Goal: Task Accomplishment & Management: Manage account settings

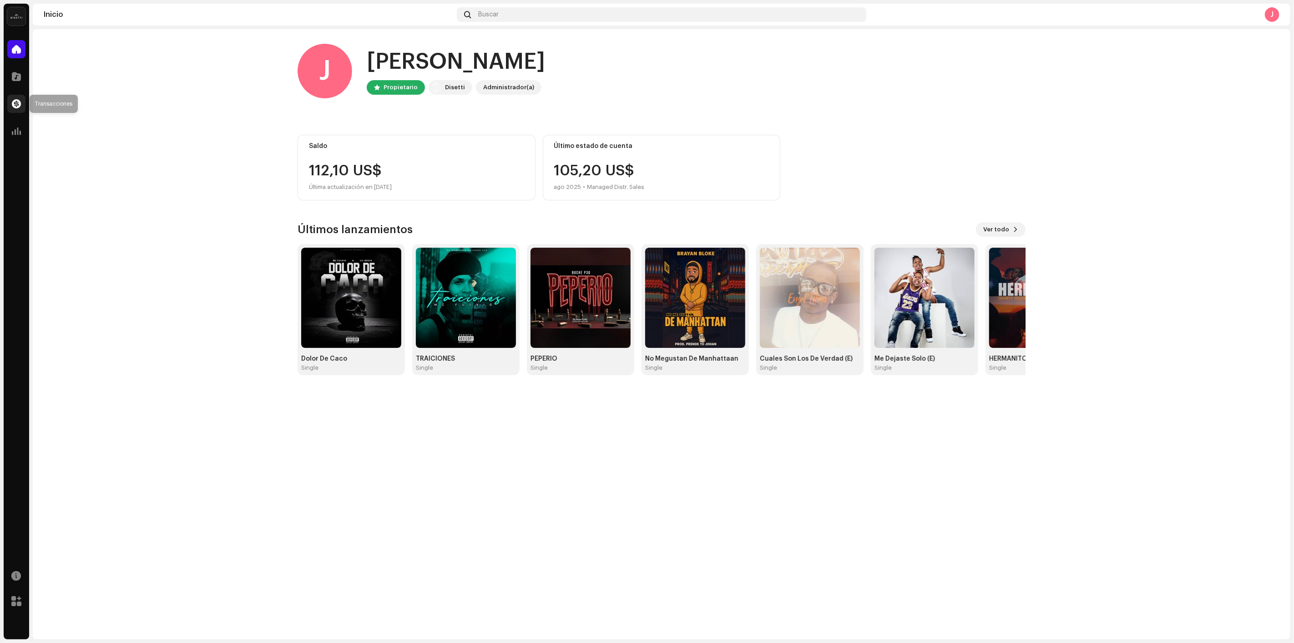
click at [24, 103] on div at bounding box center [16, 104] width 18 height 18
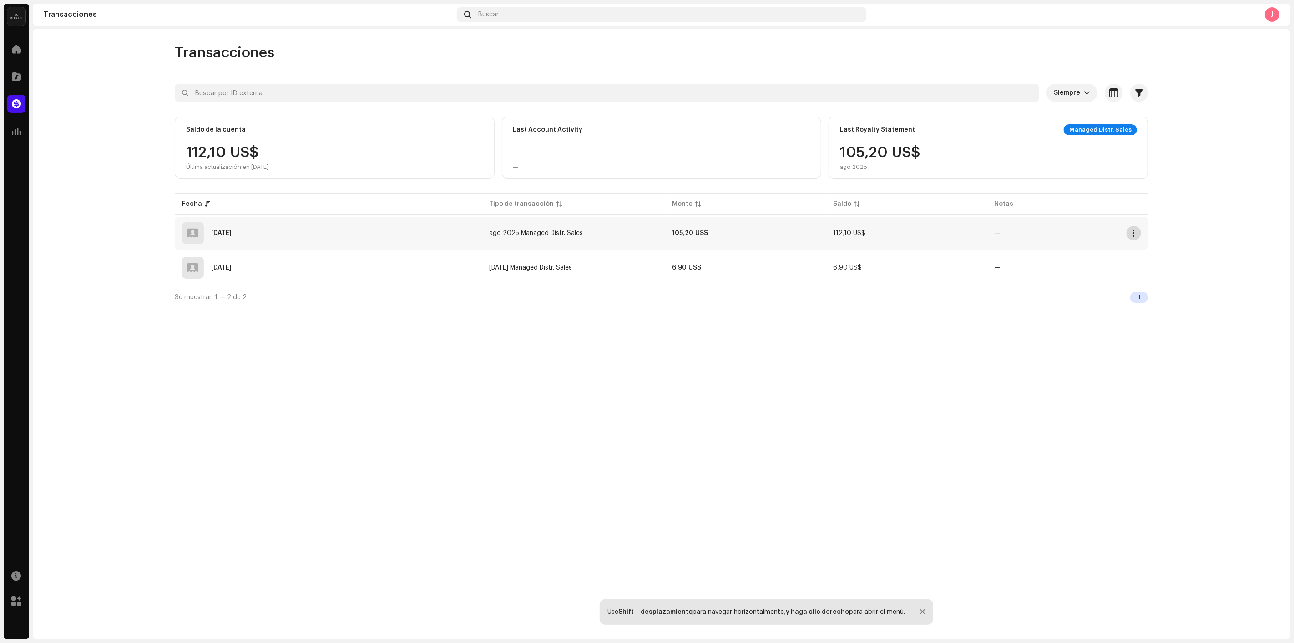
click at [1131, 233] on span "button" at bounding box center [1134, 232] width 7 height 7
click at [1172, 290] on div "Descargar" at bounding box center [1177, 289] width 85 height 7
click at [1133, 231] on span "button" at bounding box center [1134, 232] width 7 height 7
click at [1145, 299] on div "Descargar resumen" at bounding box center [1177, 308] width 92 height 18
click at [1133, 232] on span "button" at bounding box center [1134, 232] width 7 height 7
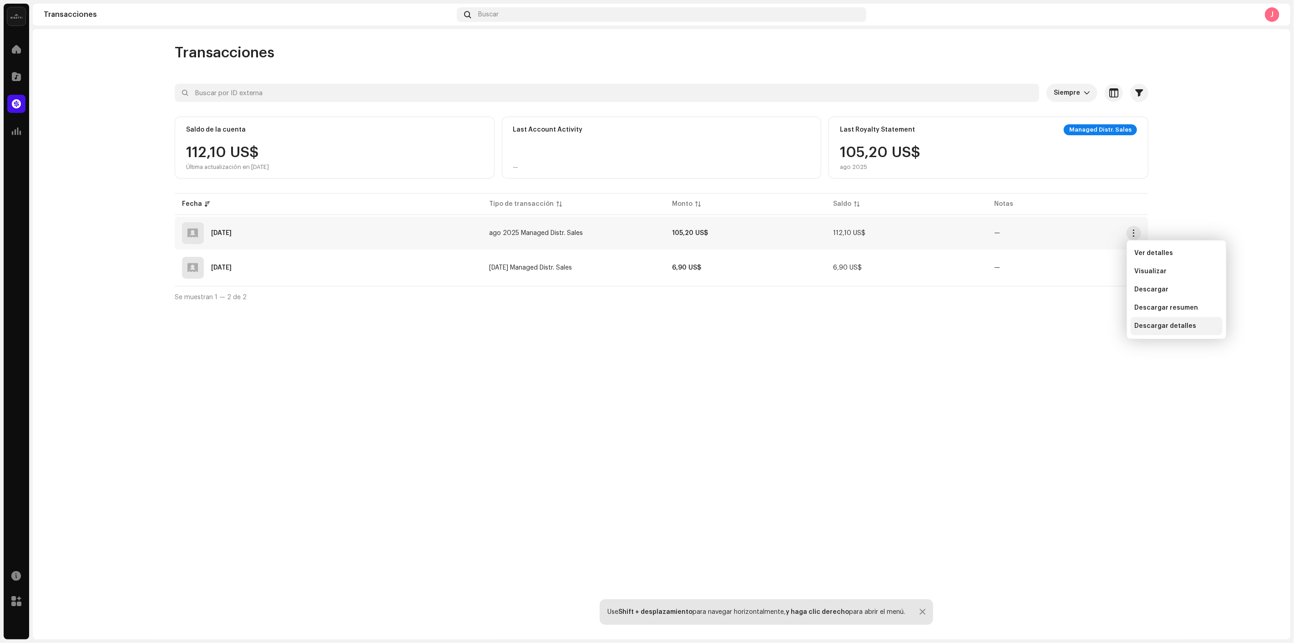
click at [1157, 329] on div "Descargar detalles" at bounding box center [1177, 326] width 92 height 18
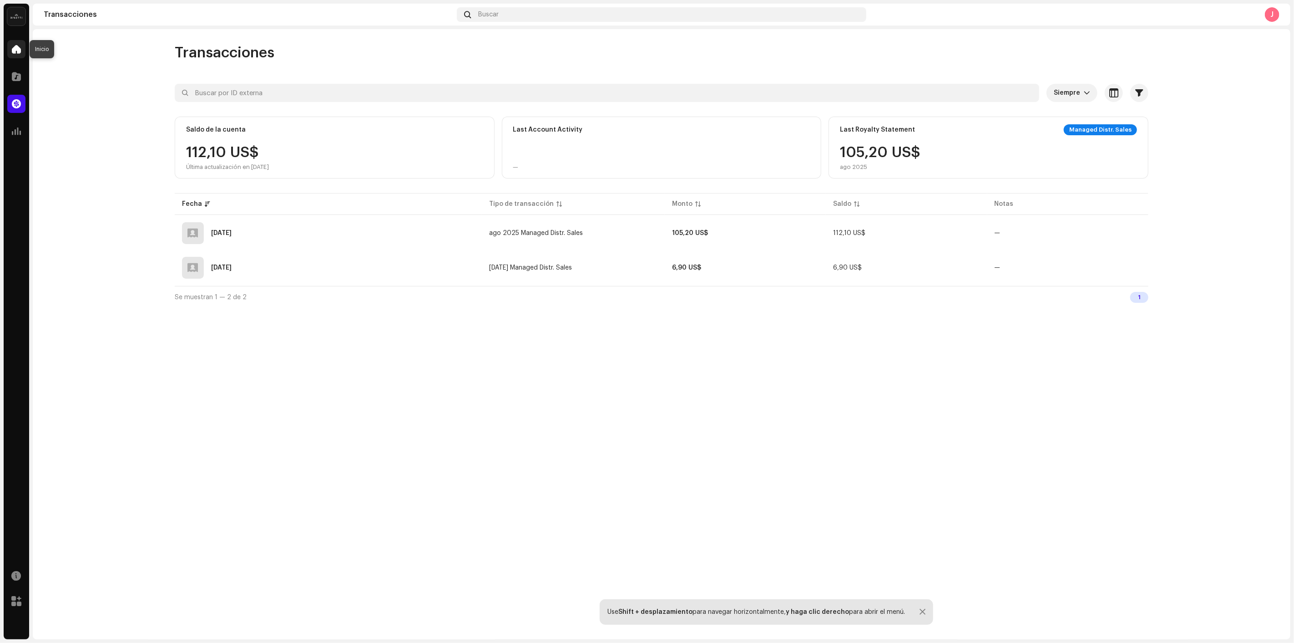
click at [14, 43] on div at bounding box center [16, 49] width 18 height 18
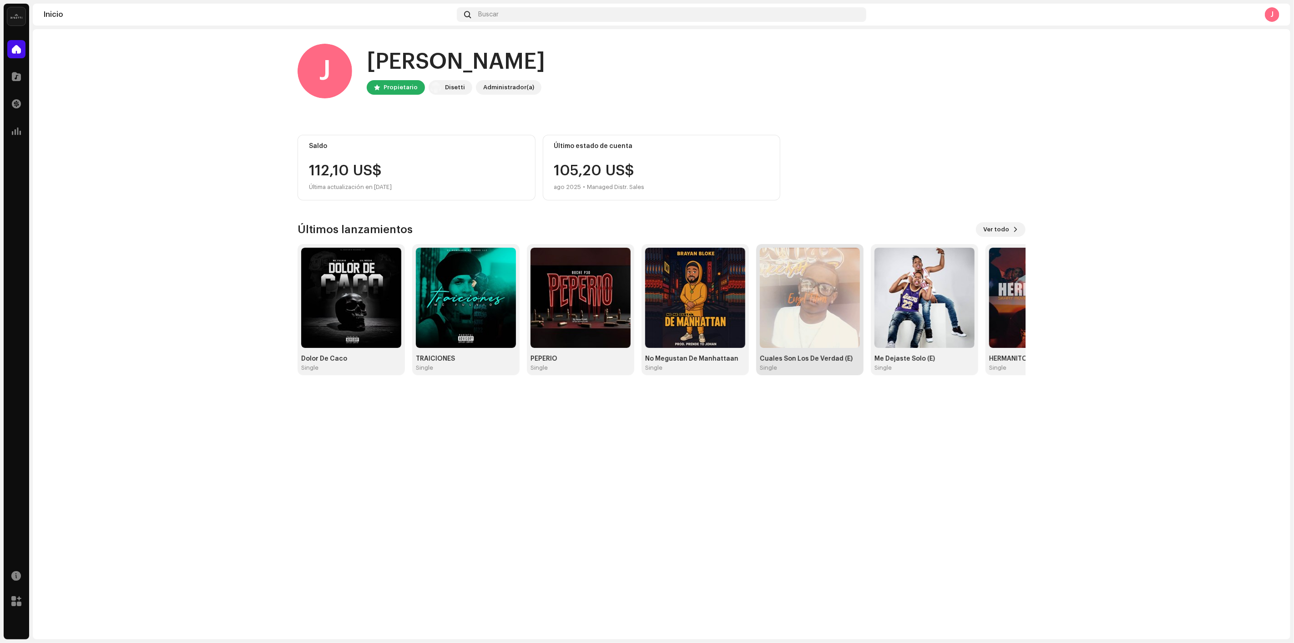
click at [792, 275] on img at bounding box center [810, 298] width 100 height 100
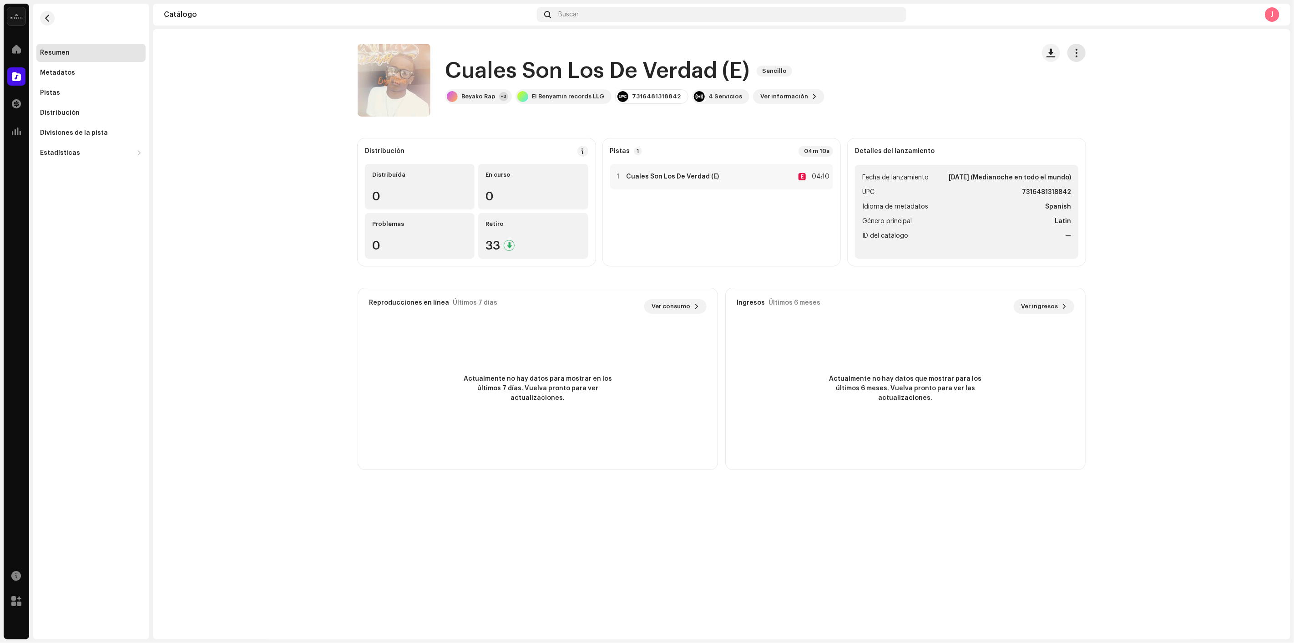
click at [1069, 53] on button "button" at bounding box center [1077, 53] width 18 height 18
click at [1089, 96] on span "Editar" at bounding box center [1084, 93] width 19 height 7
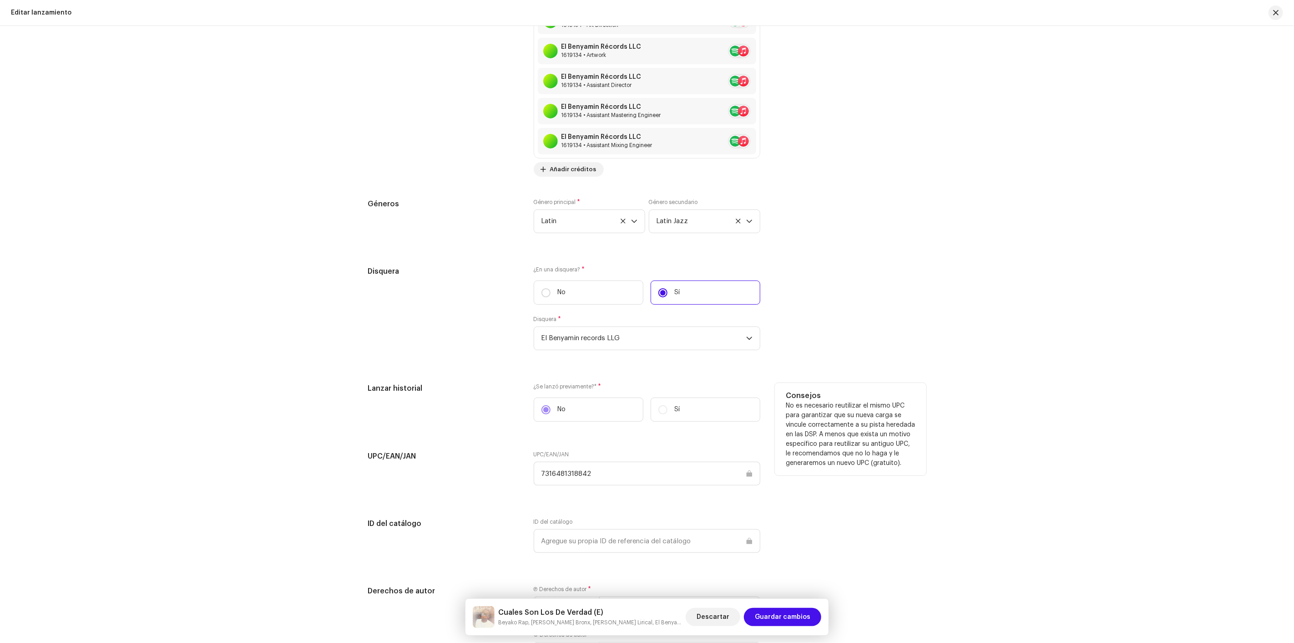
scroll to position [1300, 0]
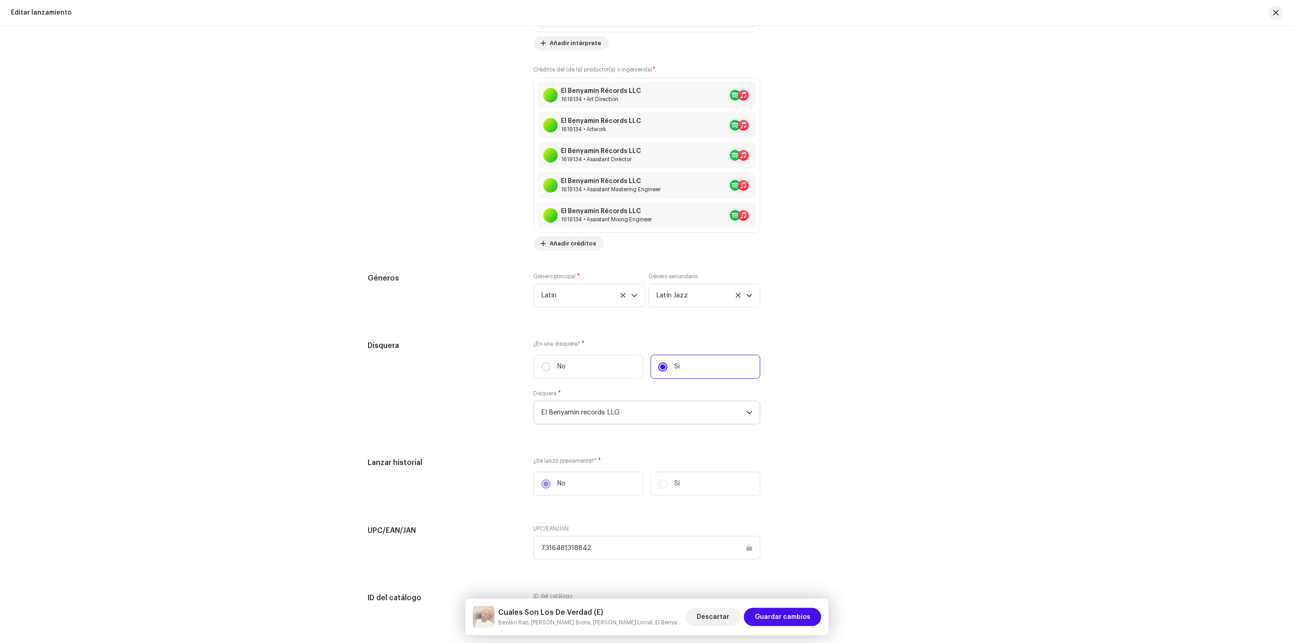
click at [612, 412] on span "El Benyamin records LLG" at bounding box center [644, 412] width 205 height 23
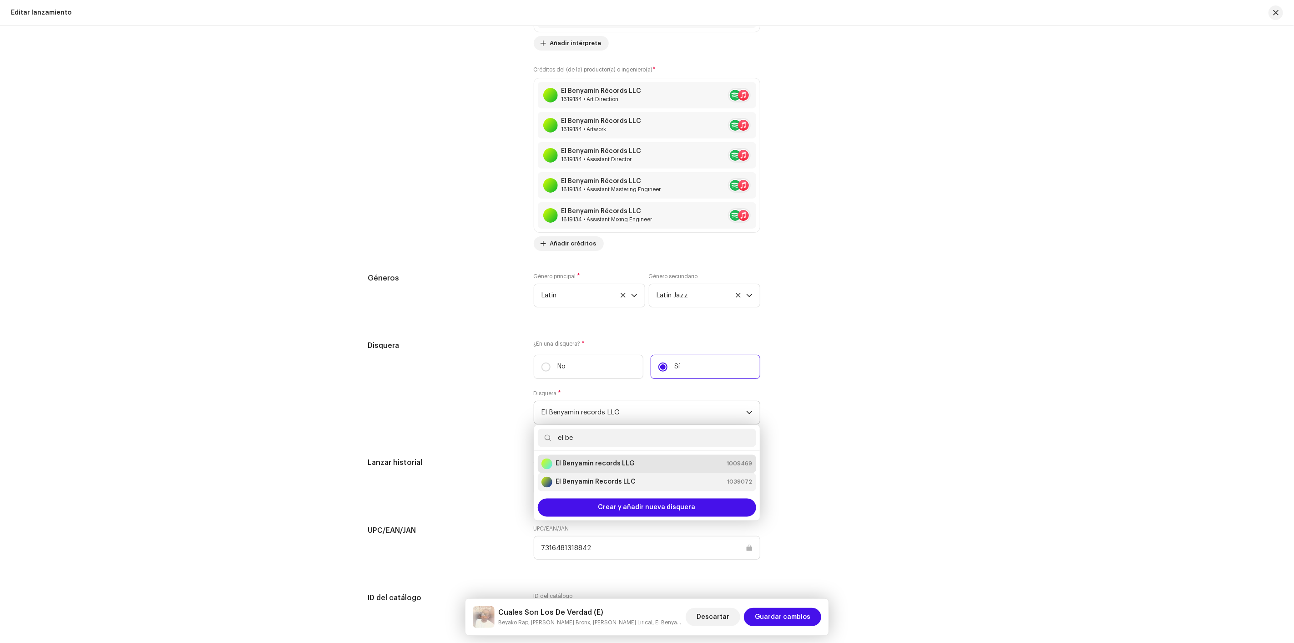
type input "el be"
click at [639, 483] on div "El Benyamin Records LLC 1039072" at bounding box center [647, 481] width 211 height 11
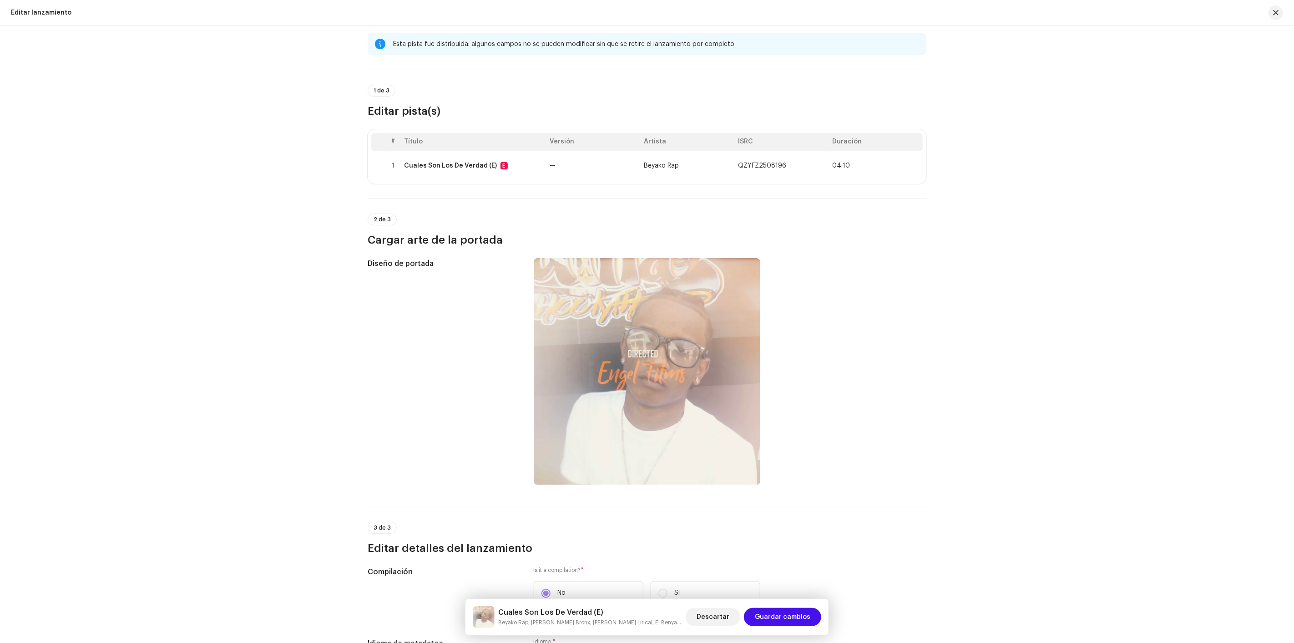
scroll to position [0, 0]
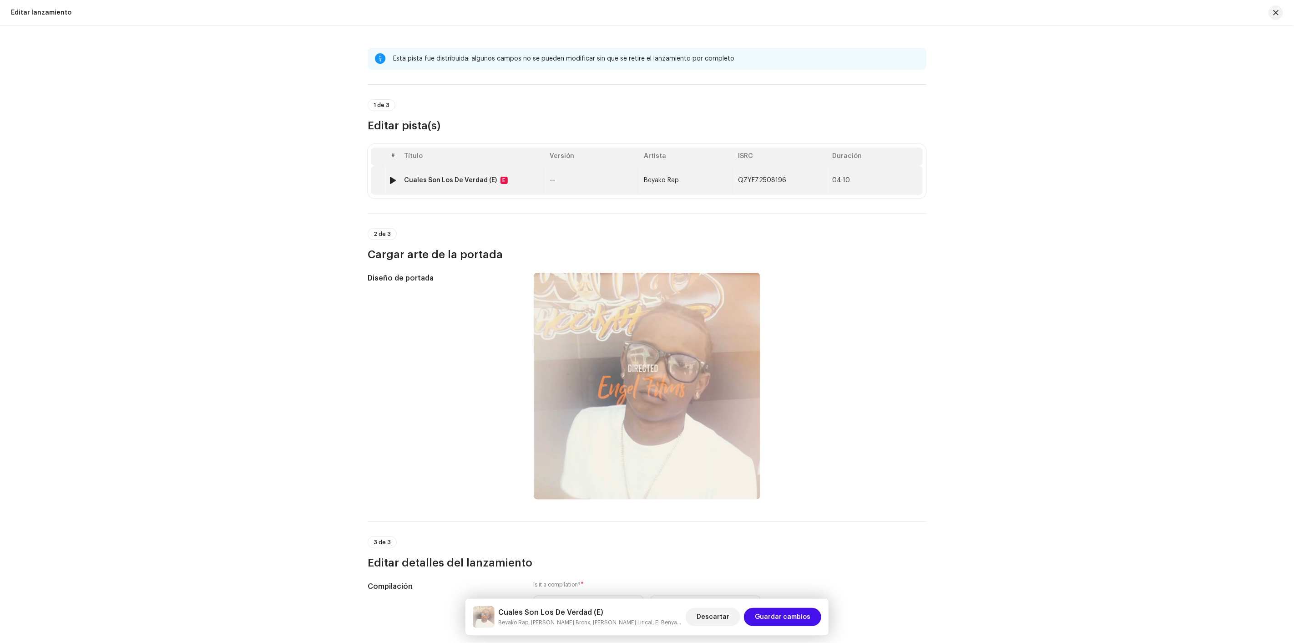
click at [660, 189] on td "Beyako Rap" at bounding box center [687, 180] width 94 height 29
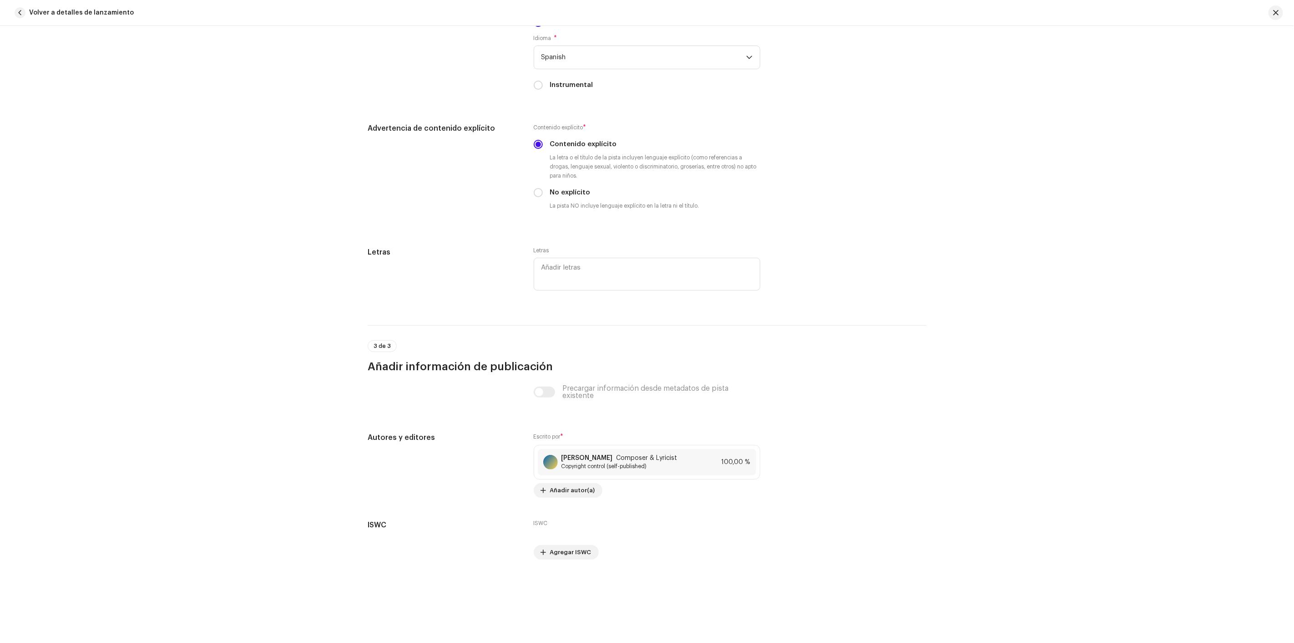
scroll to position [1913, 0]
click at [577, 486] on span "Añadir autor(a)" at bounding box center [572, 486] width 45 height 18
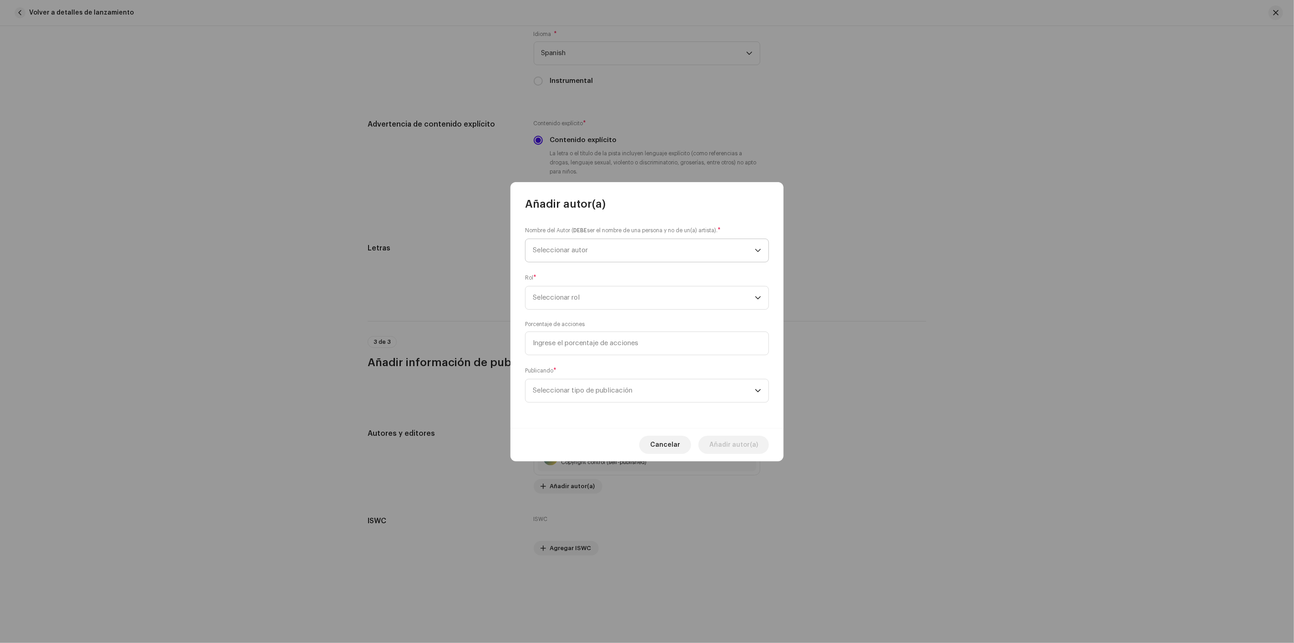
click at [636, 250] on span "Seleccionar autor" at bounding box center [644, 250] width 222 height 23
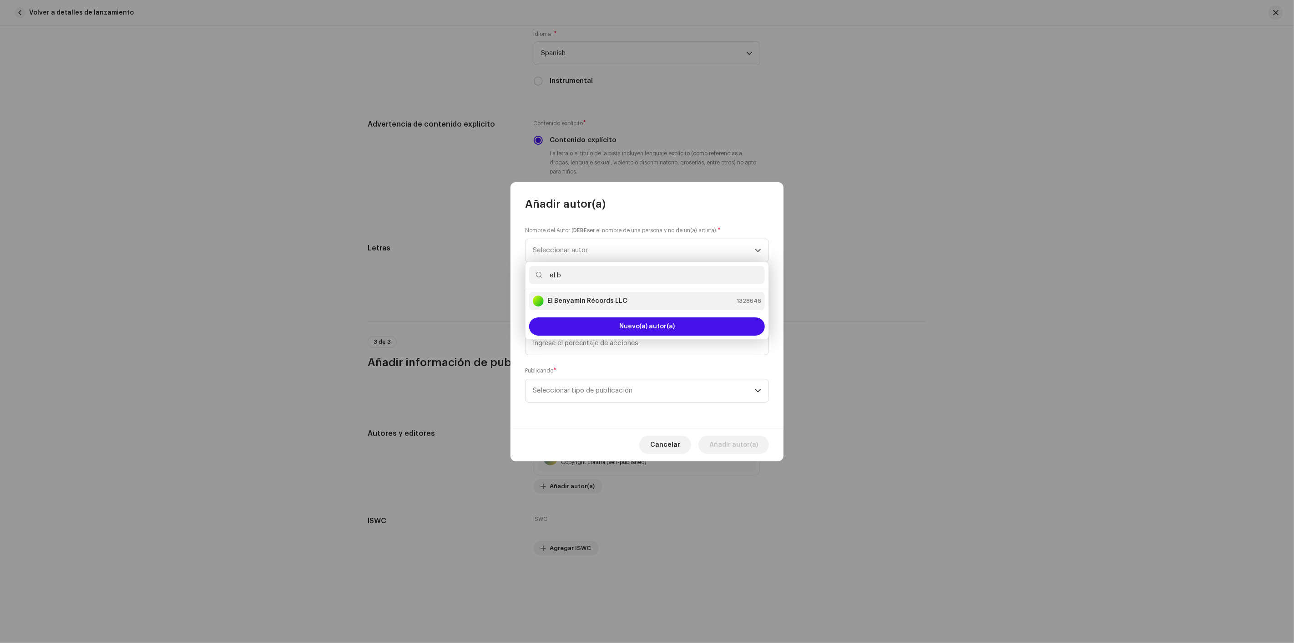
type input "el b"
click at [626, 295] on div "El Benyamin Récords LLC 1328646" at bounding box center [647, 300] width 228 height 11
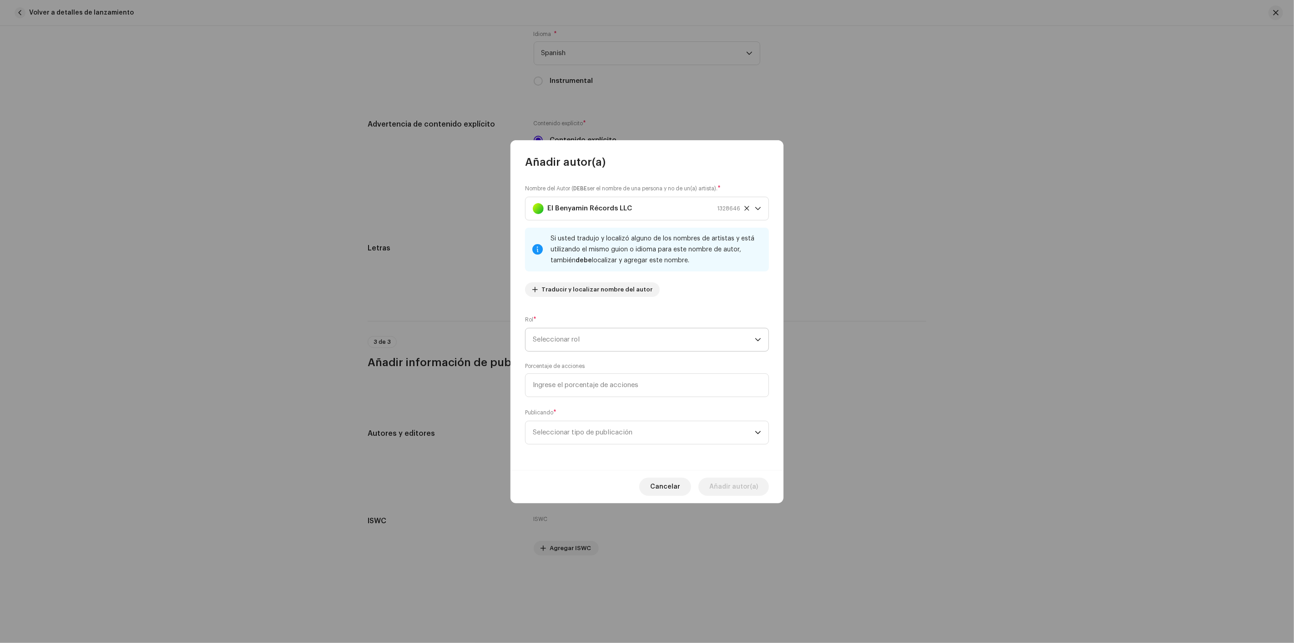
click at [612, 341] on span "Seleccionar rol" at bounding box center [644, 339] width 222 height 23
click at [602, 403] on li "Composer" at bounding box center [647, 400] width 236 height 18
click at [616, 385] on input at bounding box center [647, 385] width 244 height 24
type input "50,00"
click at [605, 431] on span "Seleccionar tipo de publicación" at bounding box center [644, 432] width 222 height 23
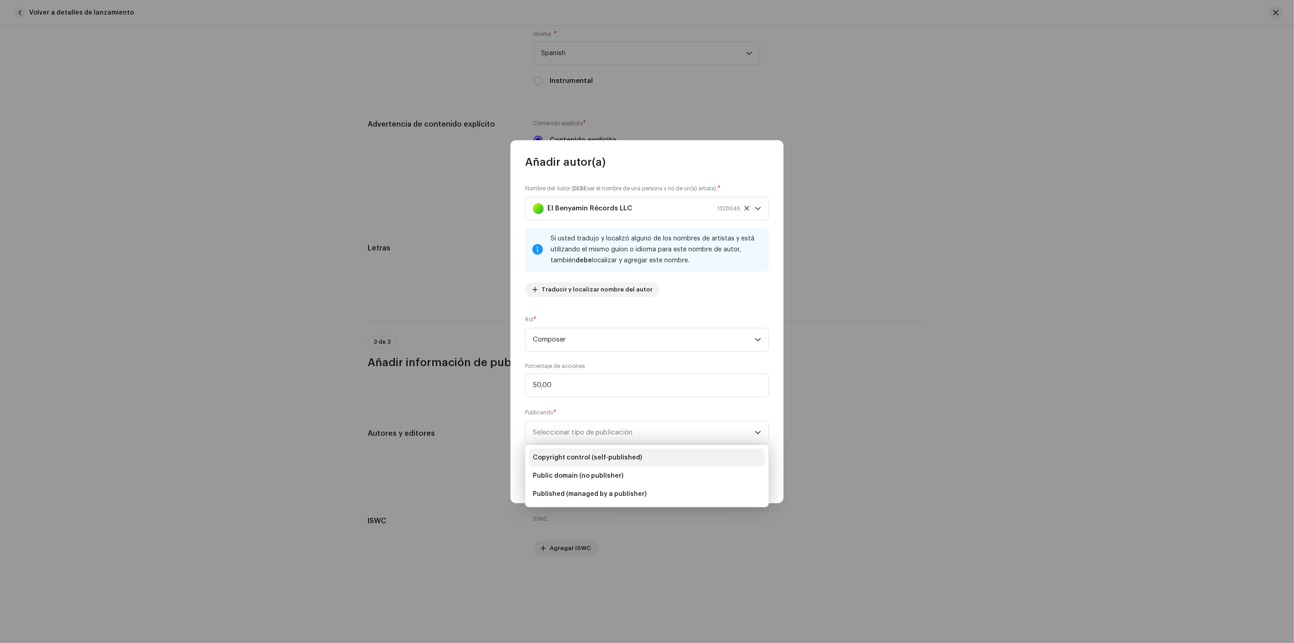
click at [596, 453] on span "Copyright control (self-published)" at bounding box center [587, 457] width 109 height 9
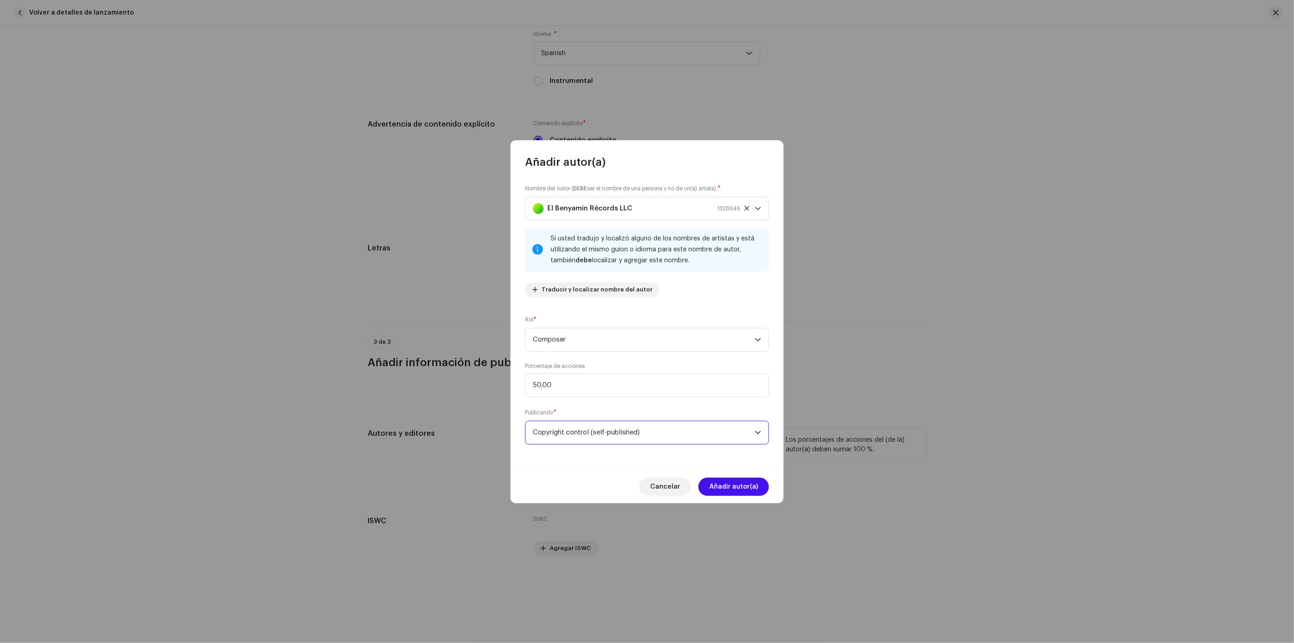
click at [758, 487] on button "Añadir autor(a)" at bounding box center [734, 486] width 71 height 18
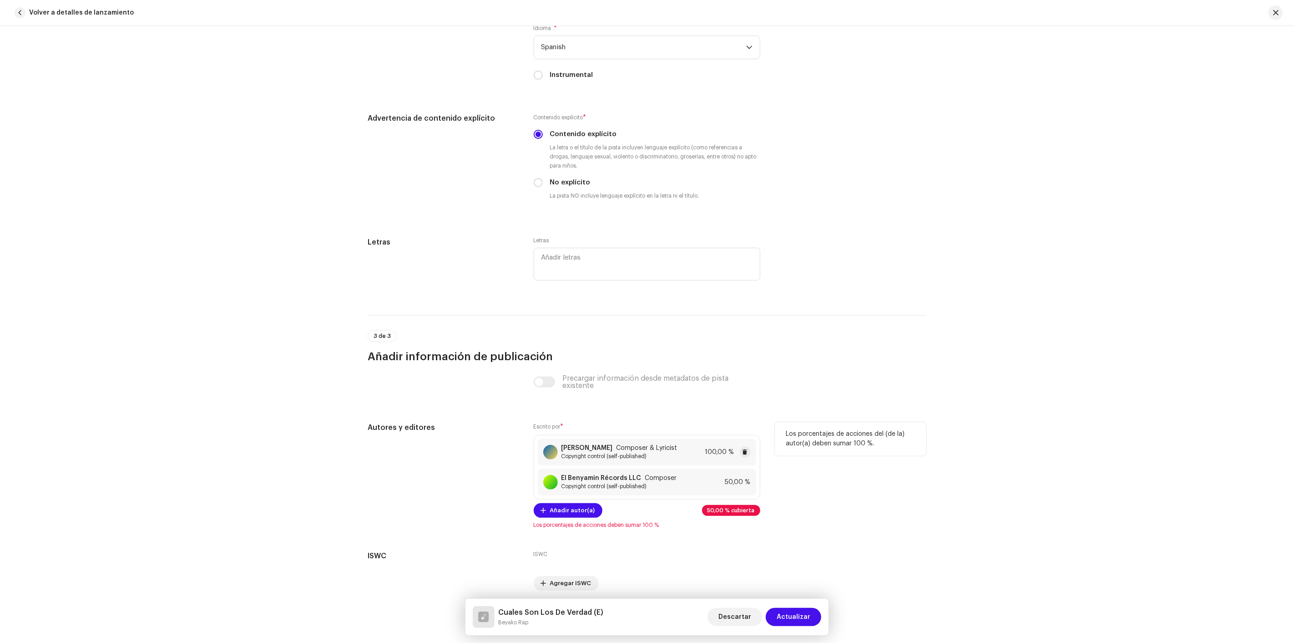
click at [681, 456] on div "[PERSON_NAME] Composer & Lyricist Copyright control (self-published) 100,00 %" at bounding box center [647, 452] width 218 height 26
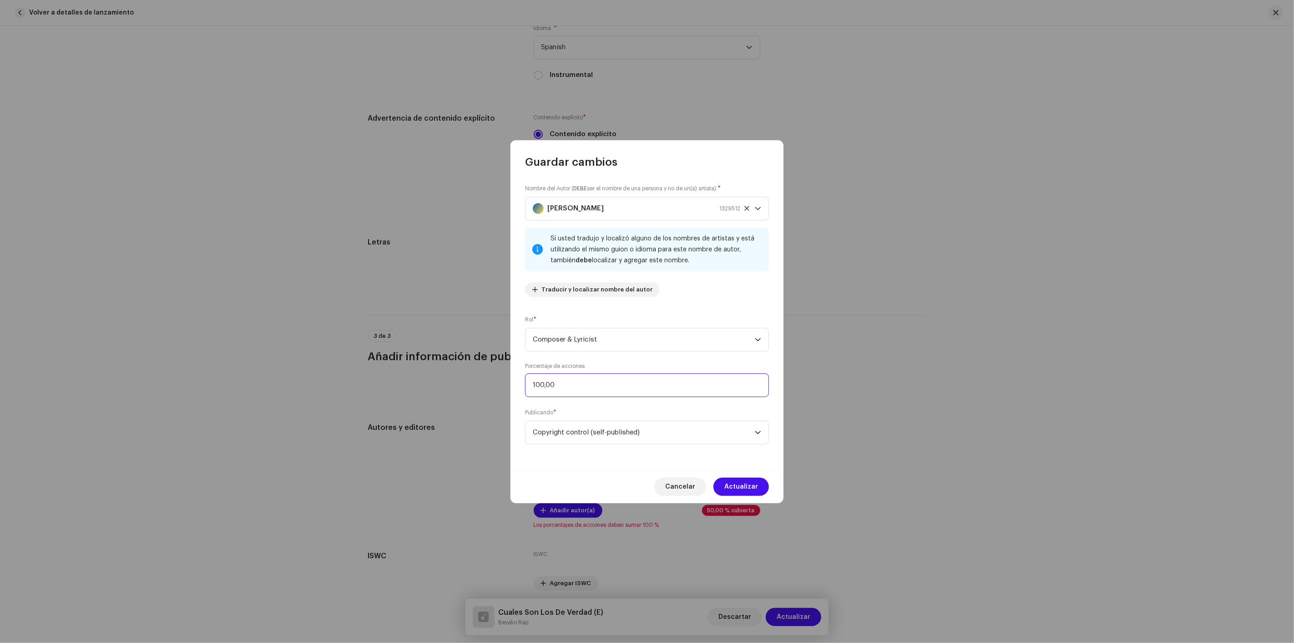
click at [586, 387] on input "100,00" at bounding box center [647, 385] width 244 height 24
type input "50,00"
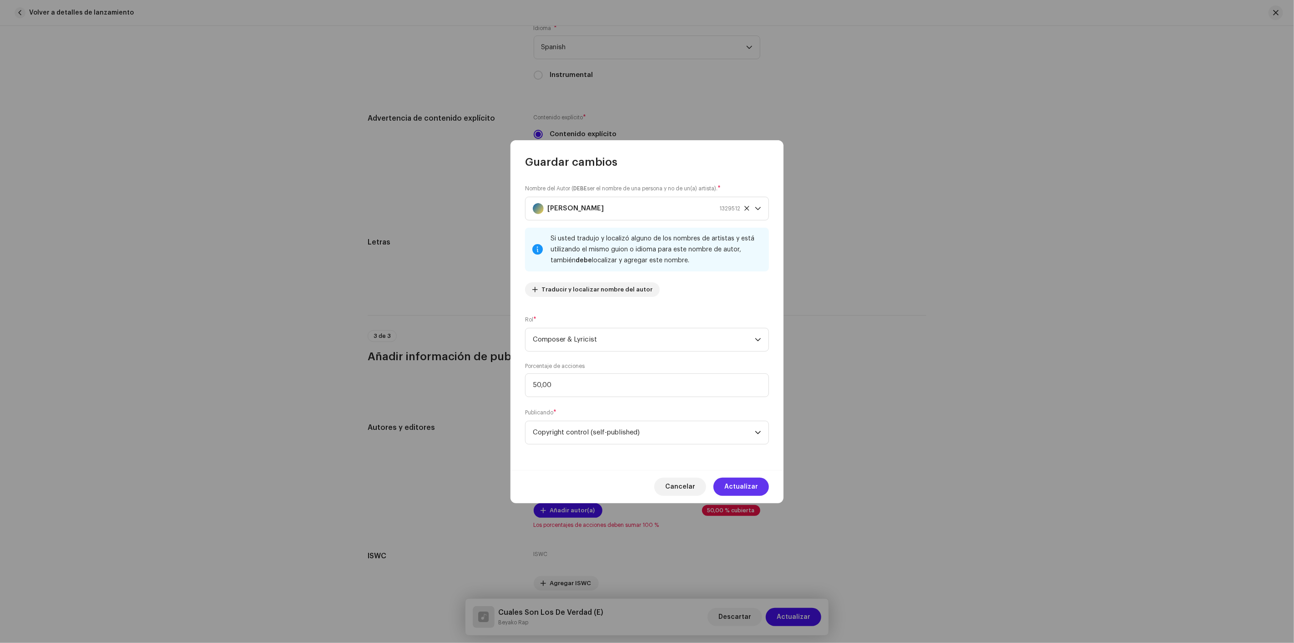
click at [760, 485] on button "Actualizar" at bounding box center [742, 486] width 56 height 18
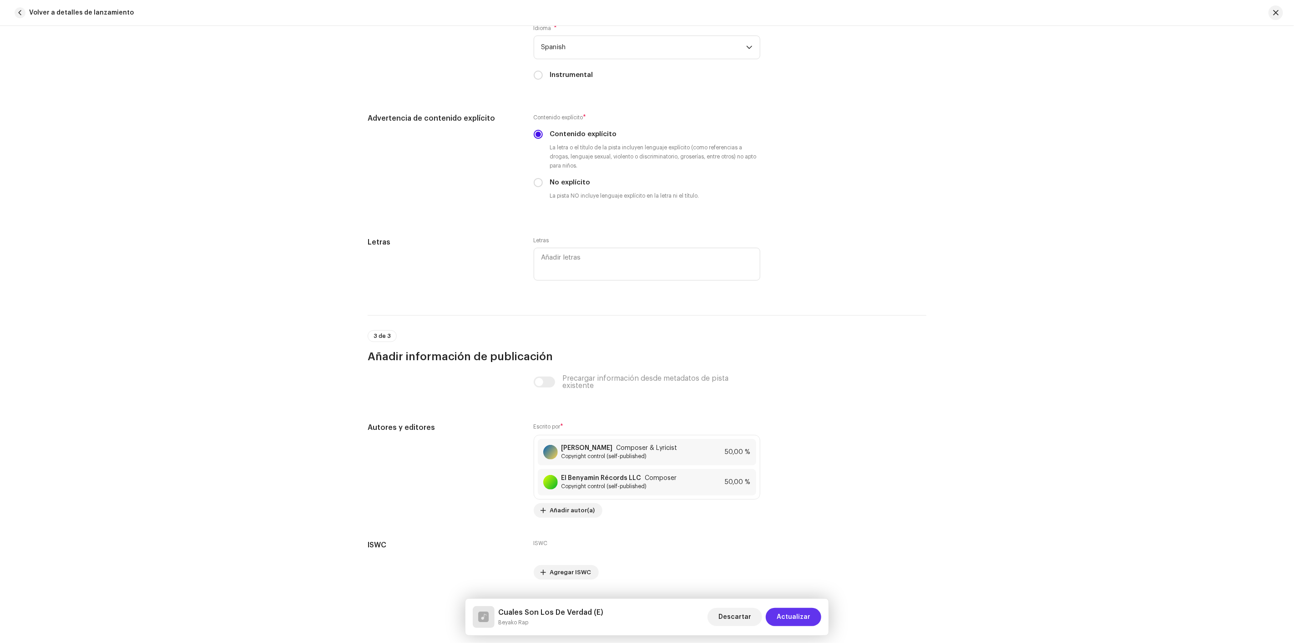
click at [801, 618] on span "Actualizar" at bounding box center [794, 617] width 34 height 18
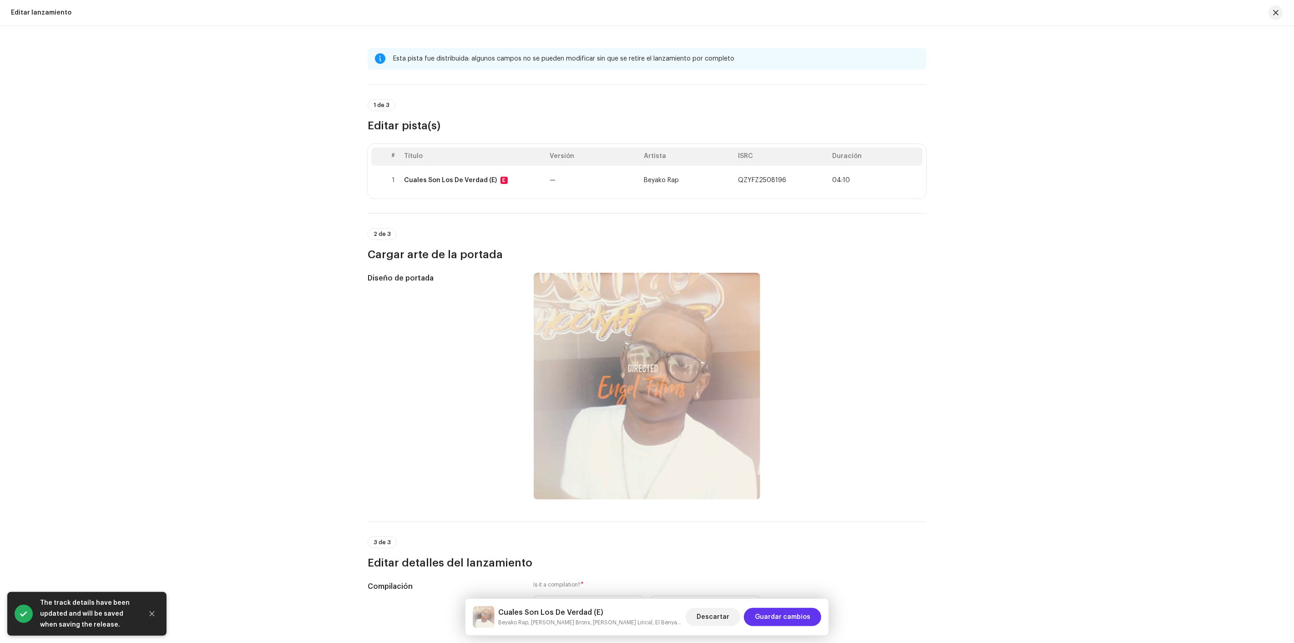
click at [788, 616] on span "Guardar cambios" at bounding box center [783, 617] width 56 height 18
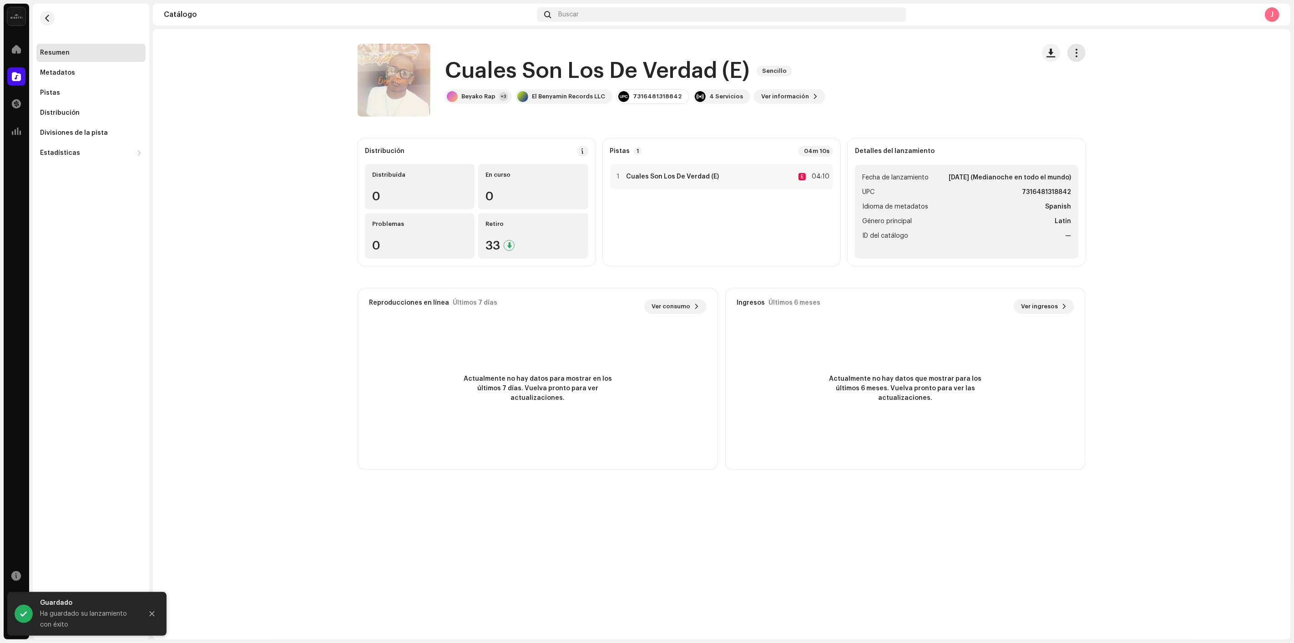
click at [1078, 55] on span "button" at bounding box center [1077, 52] width 9 height 7
click at [1095, 111] on span "Distribuir" at bounding box center [1090, 111] width 30 height 7
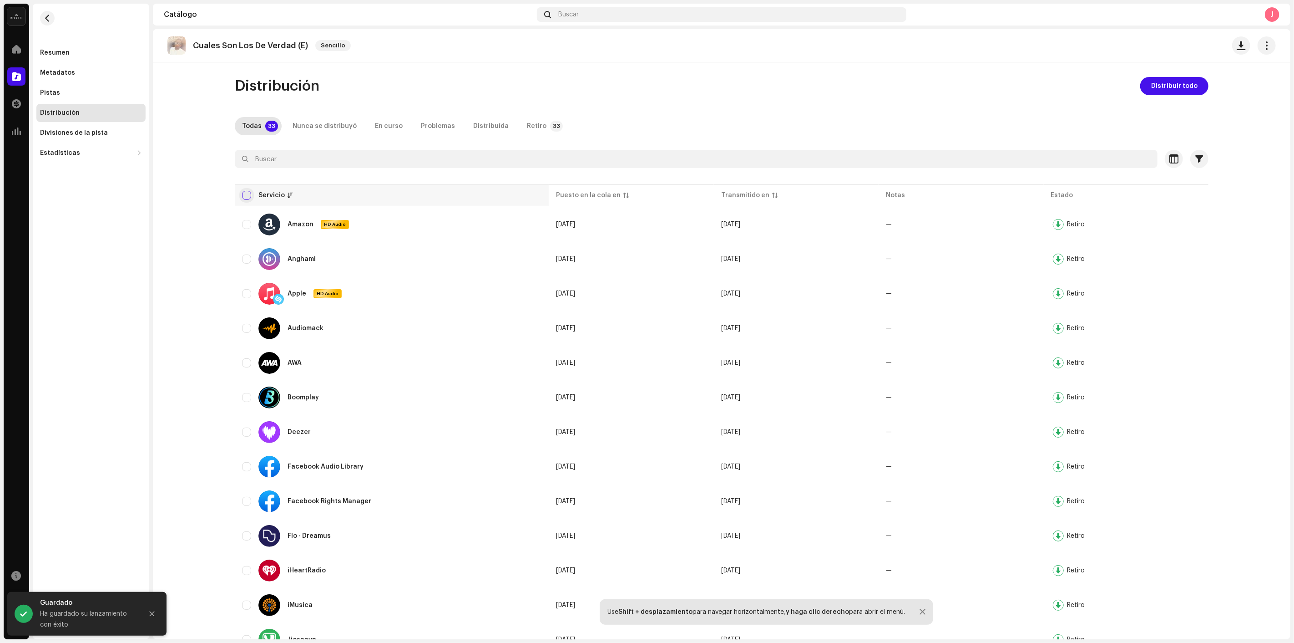
click at [246, 193] on input "checkbox" at bounding box center [246, 195] width 9 height 9
checkbox input "true"
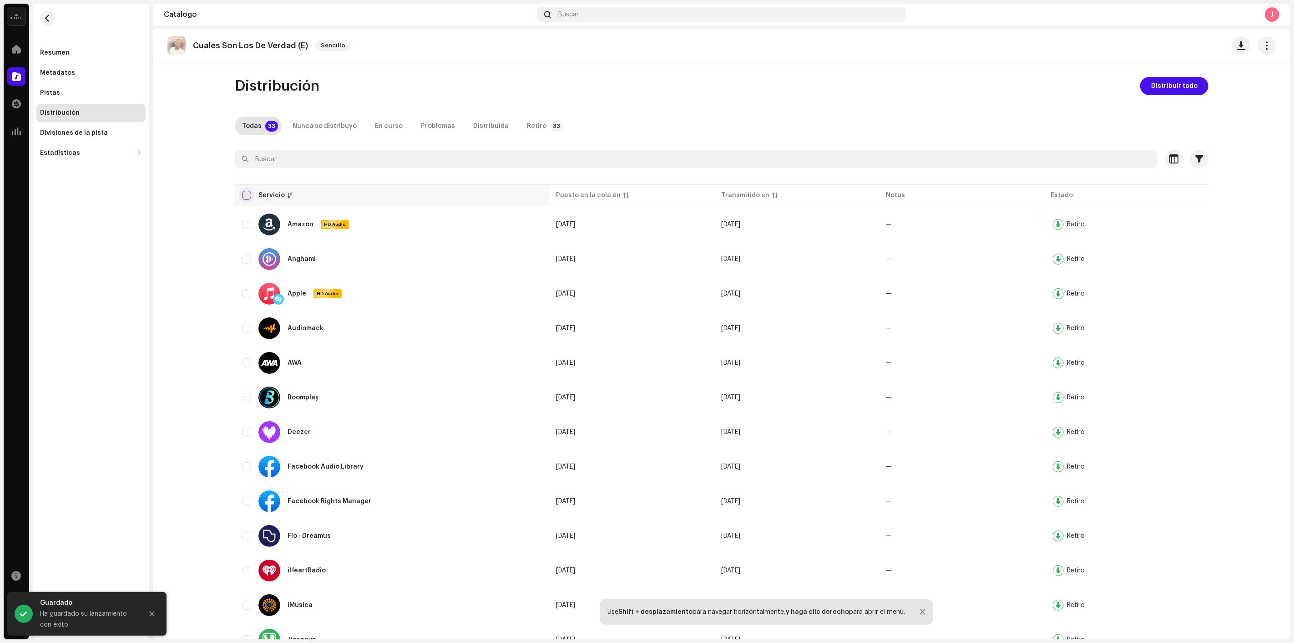
checkbox input "true"
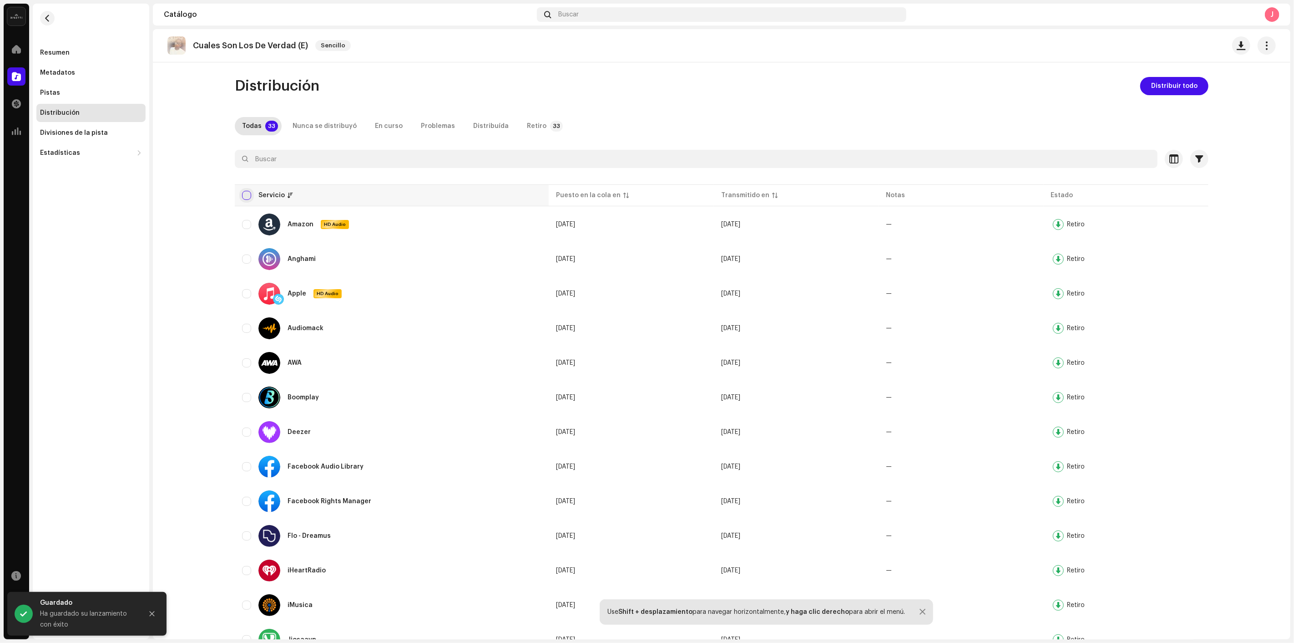
checkbox input "true"
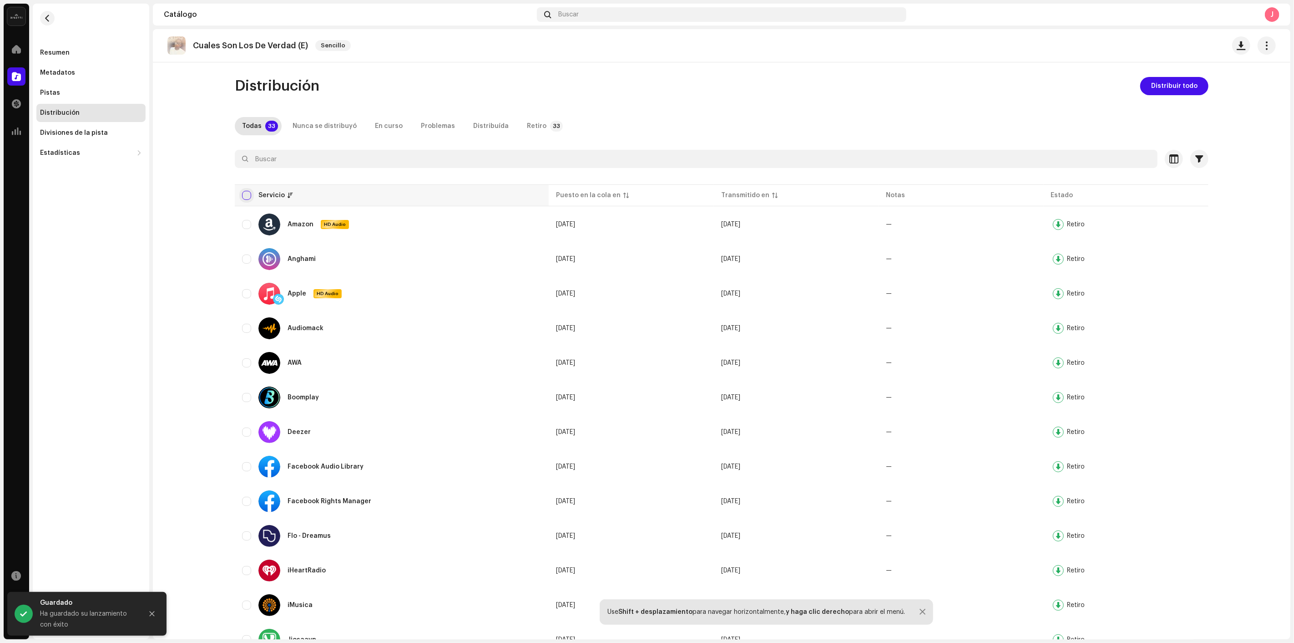
checkbox input "true"
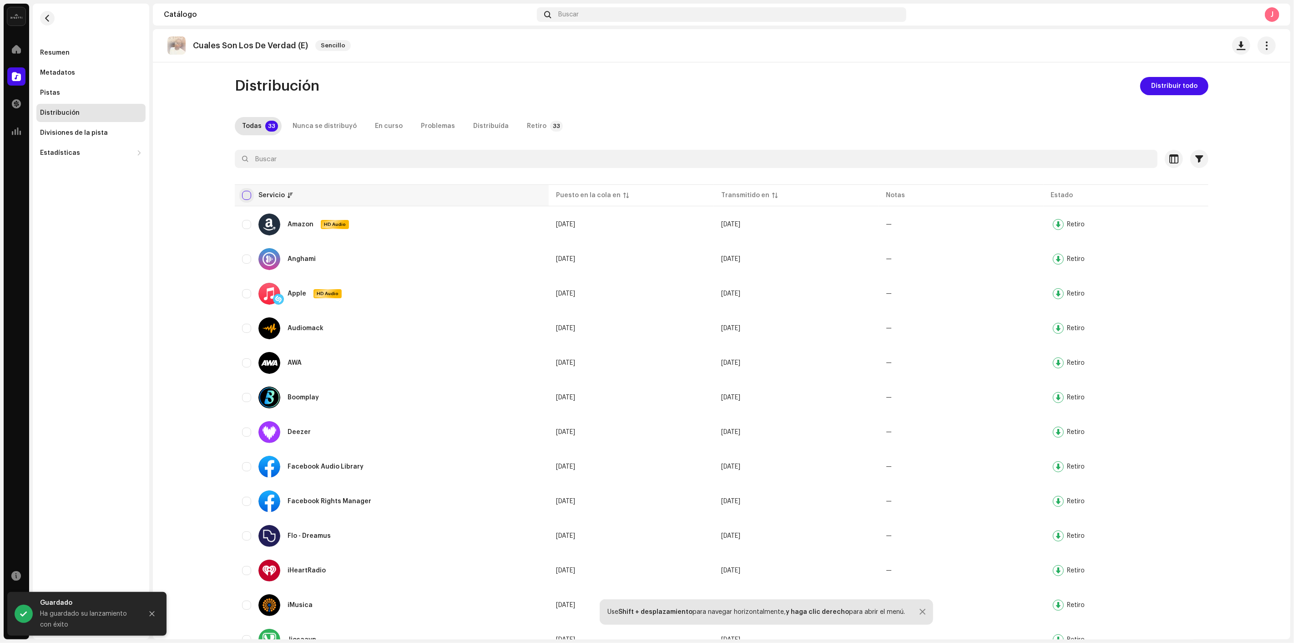
checkbox input "true"
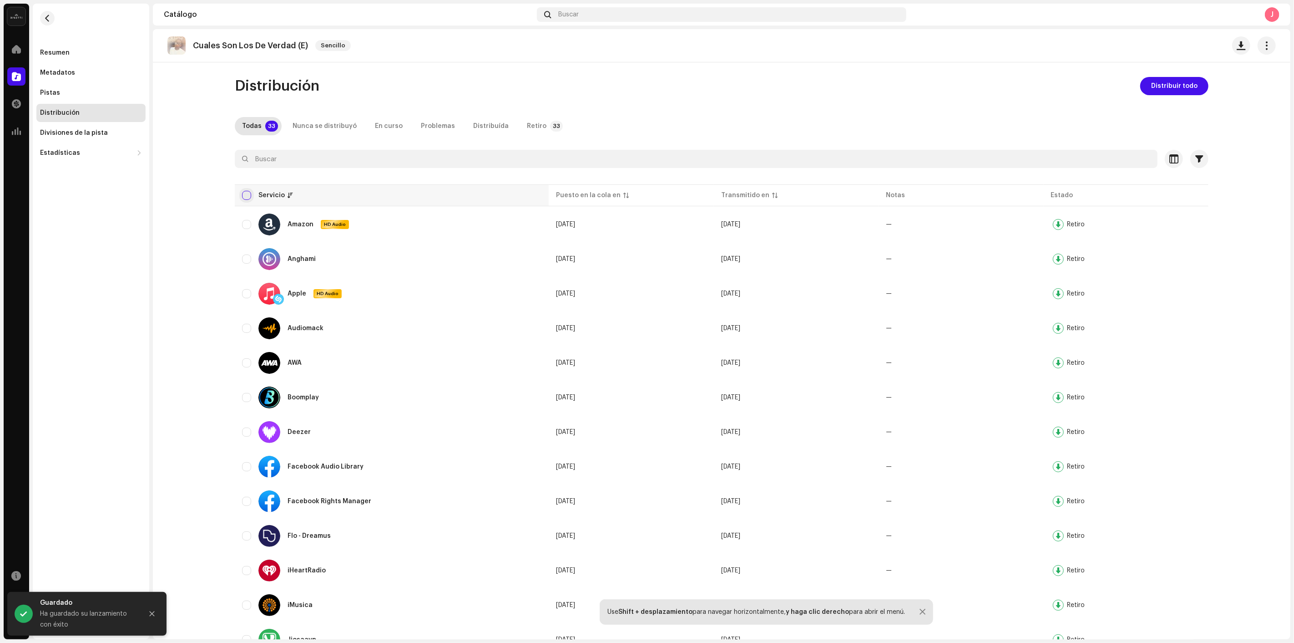
checkbox input "true"
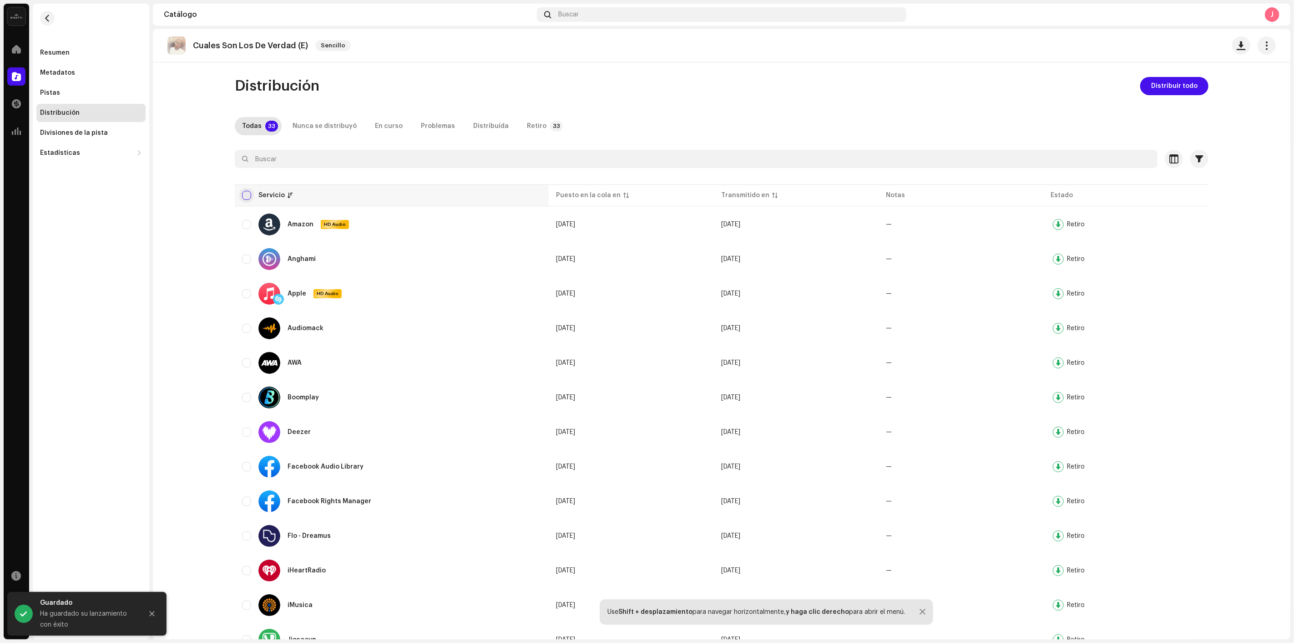
checkbox input "true"
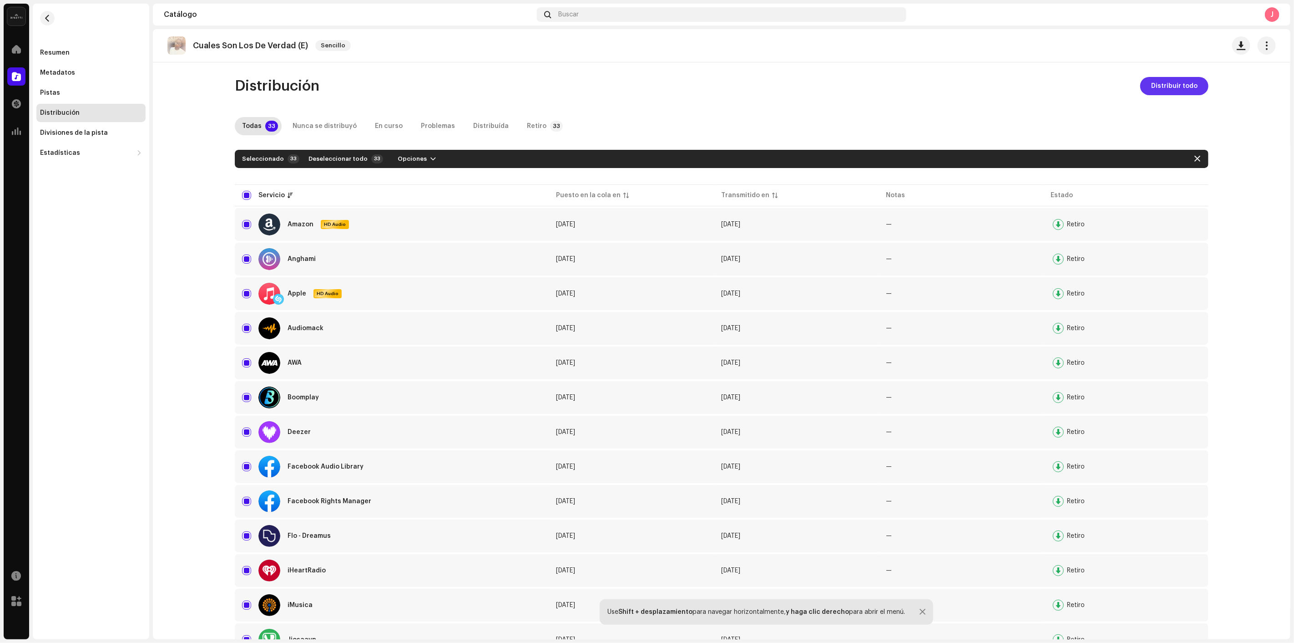
click at [1185, 88] on span "Distribuir todo" at bounding box center [1174, 86] width 46 height 18
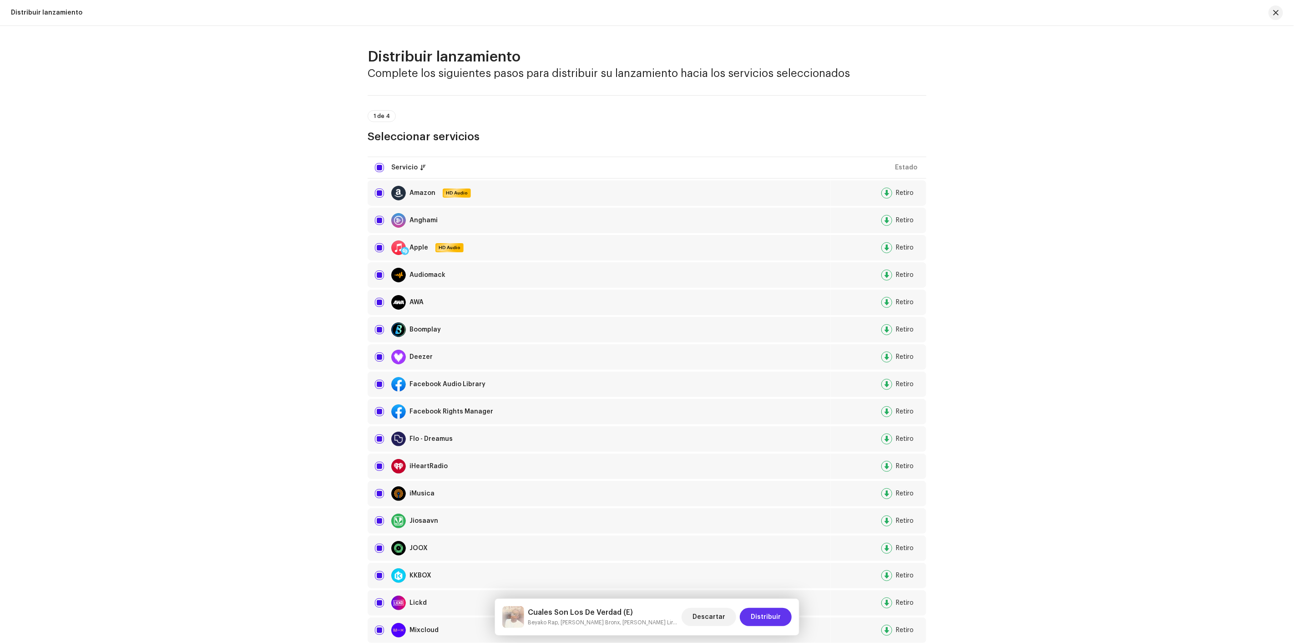
click at [773, 613] on span "Distribuir" at bounding box center [766, 617] width 30 height 18
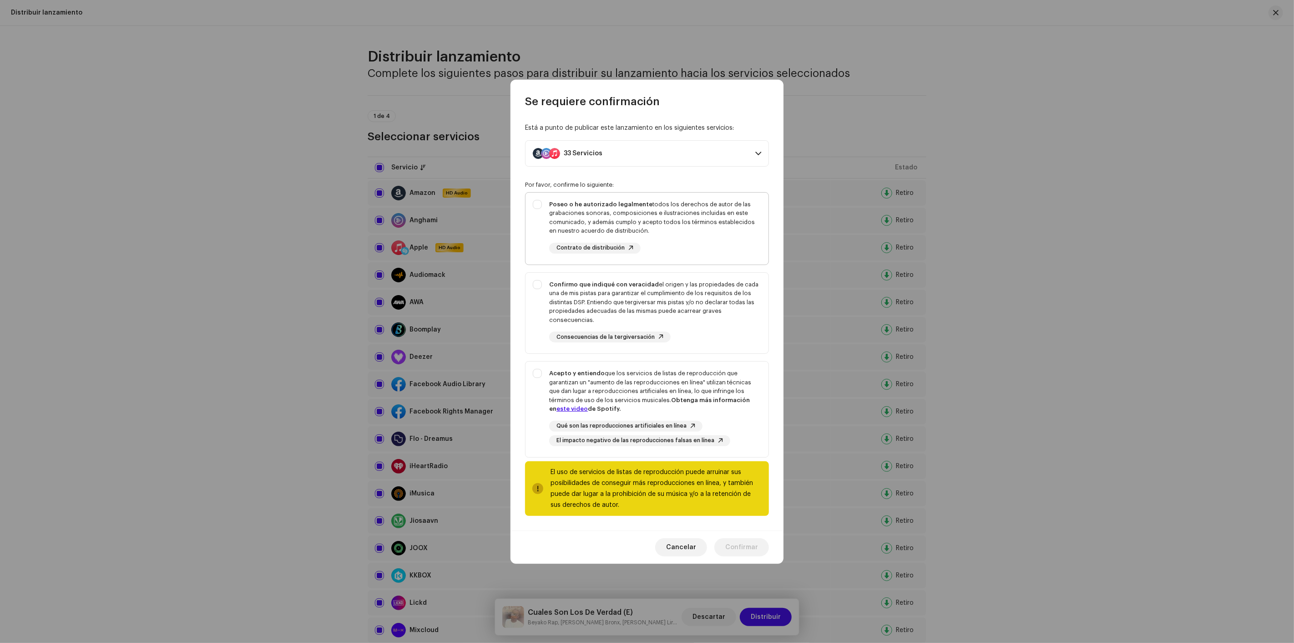
click at [680, 223] on div "Poseo o he autorizado legalmente todos los derechos de autor de las grabaciones…" at bounding box center [655, 217] width 212 height 35
checkbox input "true"
click at [701, 285] on div "Confirmo que indiqué con veracidad el origen y las propiedades de cada una de m…" at bounding box center [655, 302] width 212 height 45
checkbox input "true"
click at [725, 363] on div "Acepto y entiendo que los servicios de listas de reproducción que garantizan un…" at bounding box center [647, 407] width 243 height 92
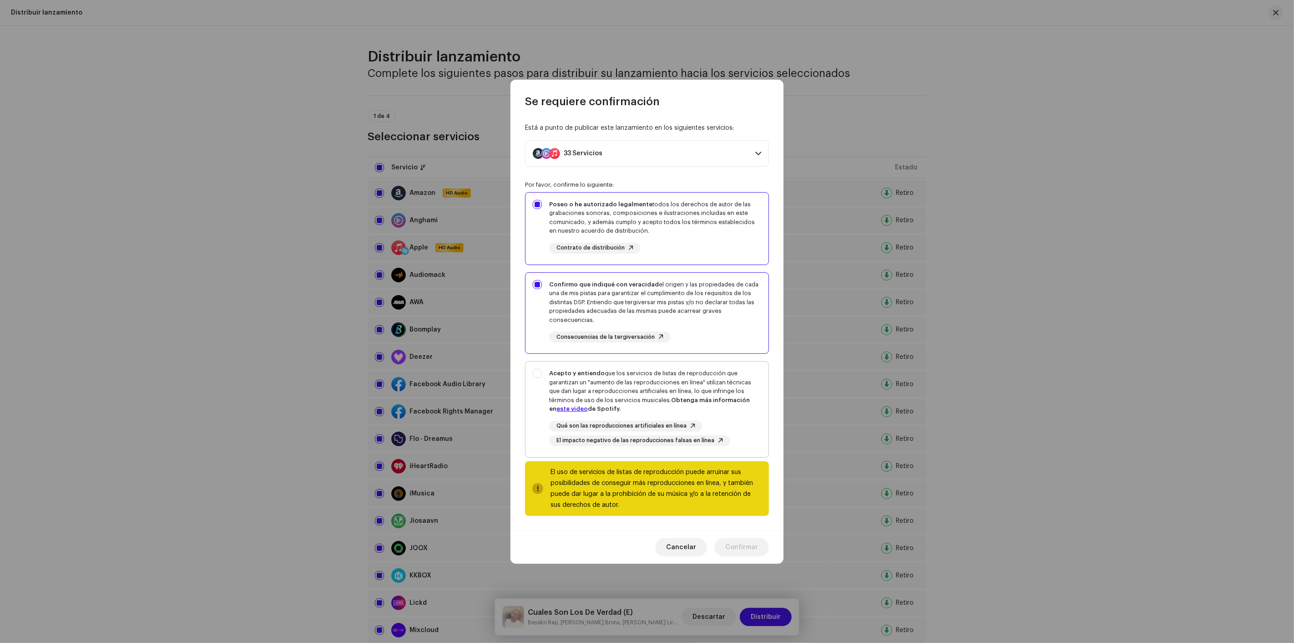
checkbox input "true"
click at [754, 549] on span "Confirmar" at bounding box center [741, 547] width 33 height 18
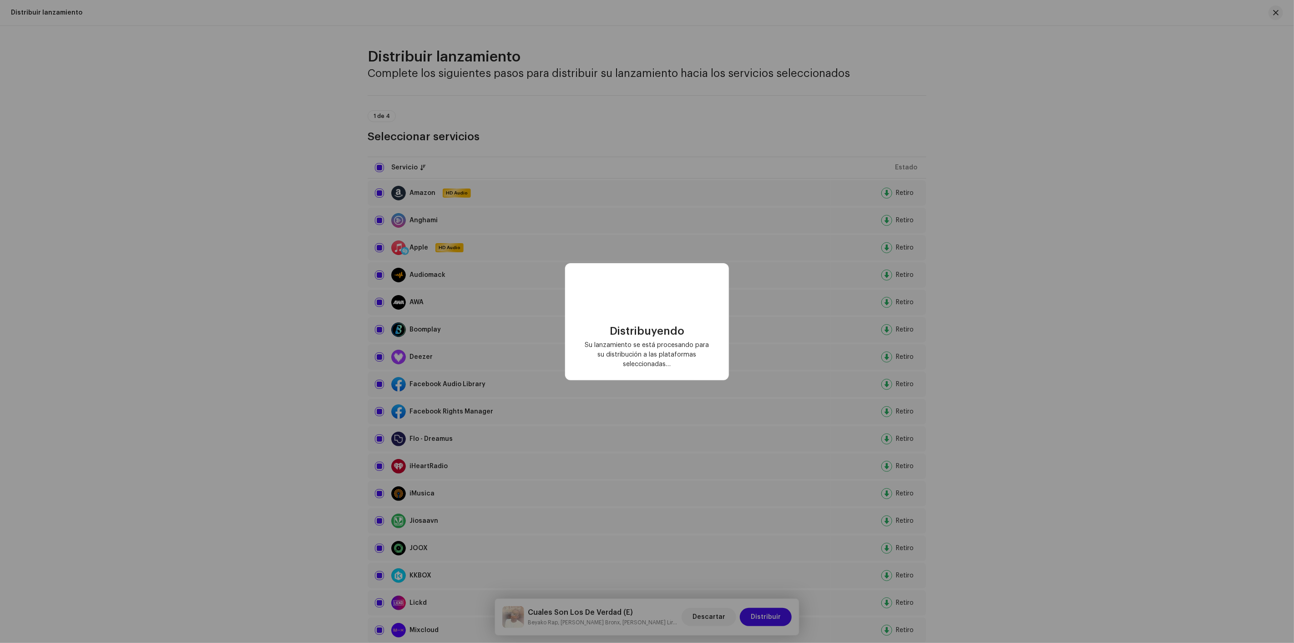
checkbox input "false"
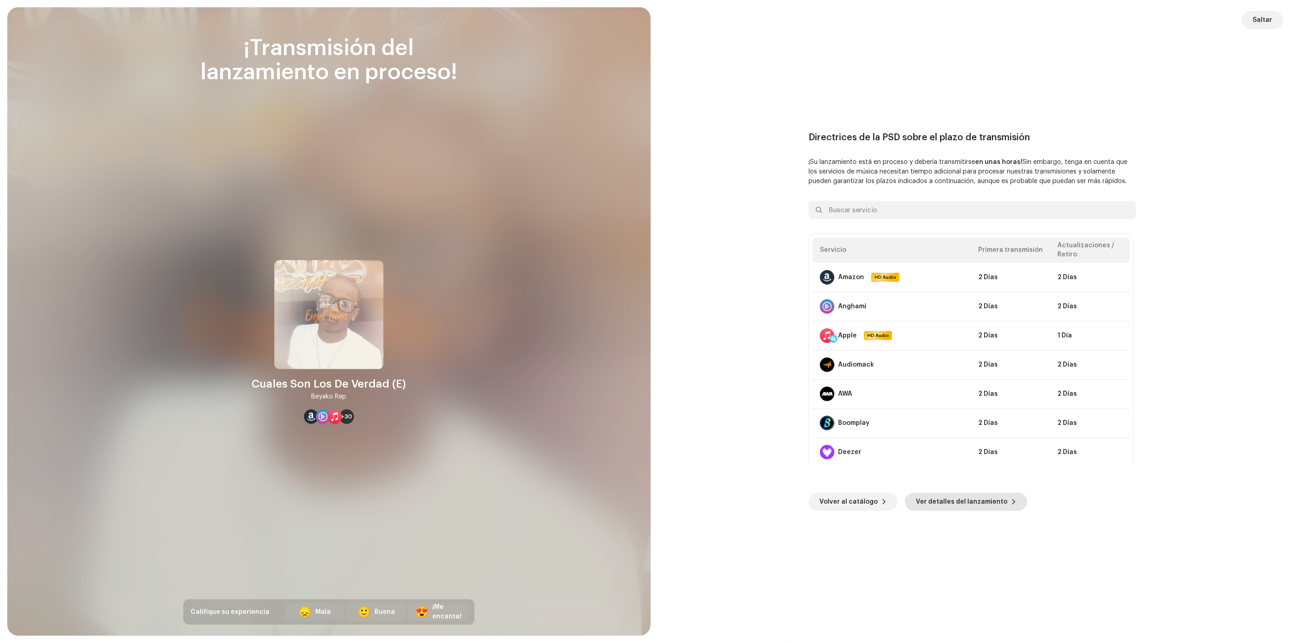
click at [934, 498] on span "Ver detalles del lanzamiento" at bounding box center [961, 501] width 91 height 18
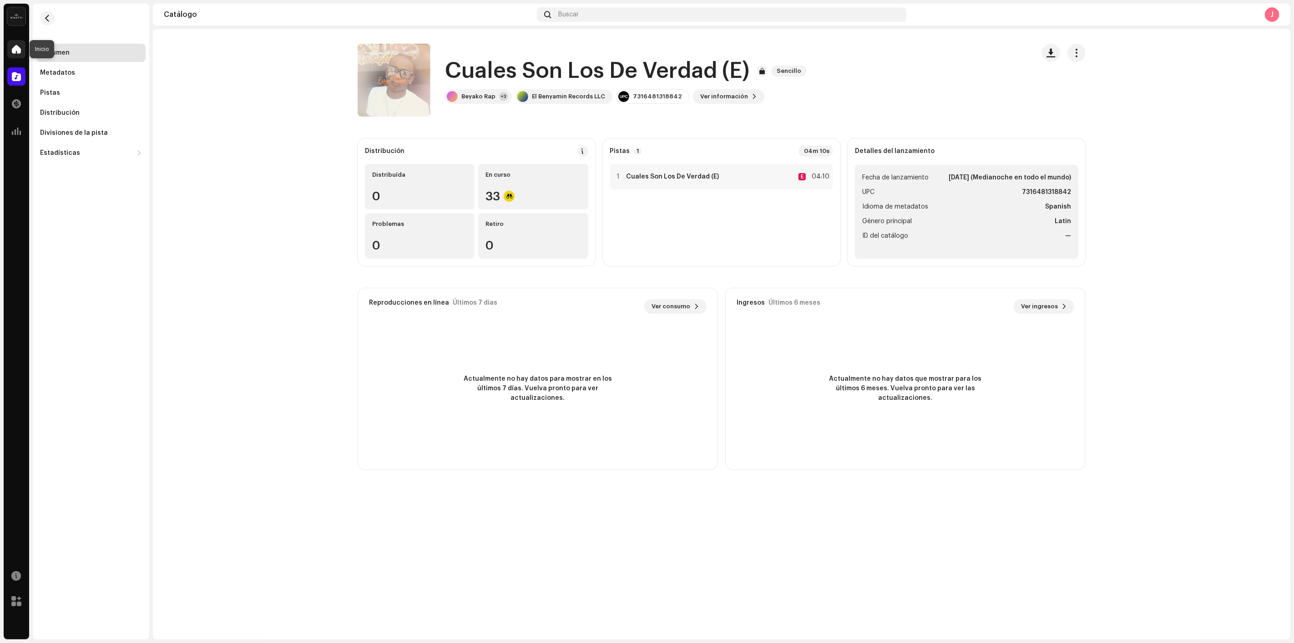
click at [22, 50] on div at bounding box center [16, 49] width 18 height 18
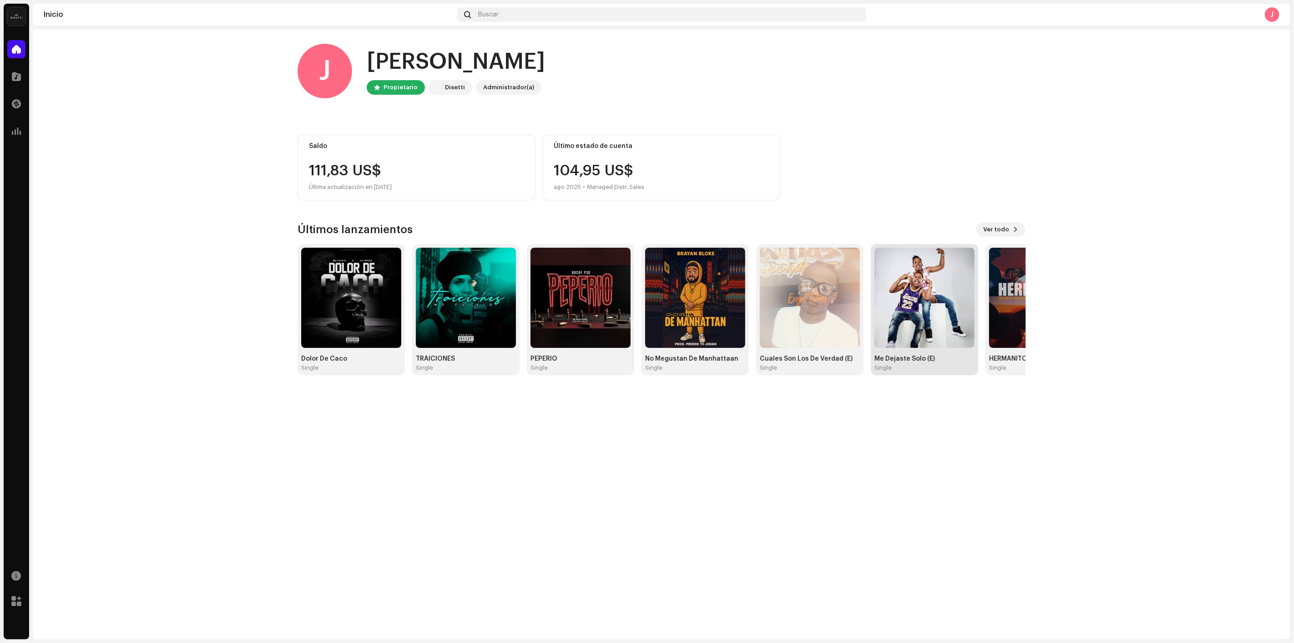
click at [944, 304] on img at bounding box center [925, 298] width 100 height 100
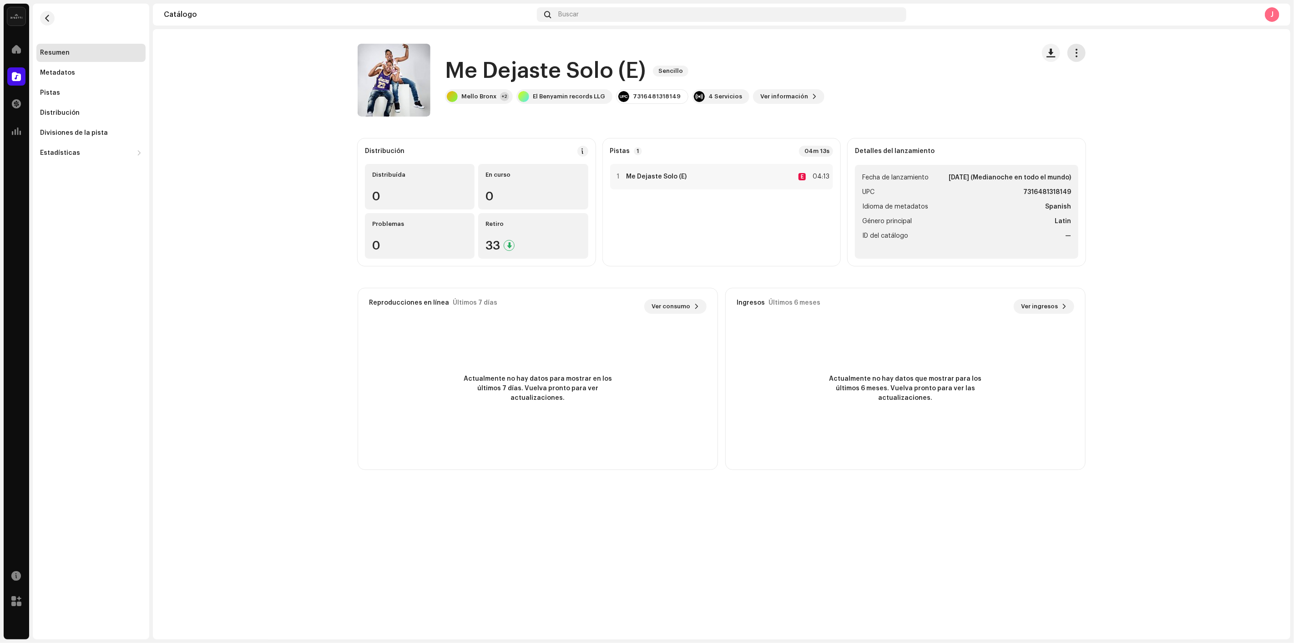
click at [1081, 55] on span "button" at bounding box center [1077, 52] width 9 height 7
click at [1081, 92] on span "Editar" at bounding box center [1084, 93] width 19 height 7
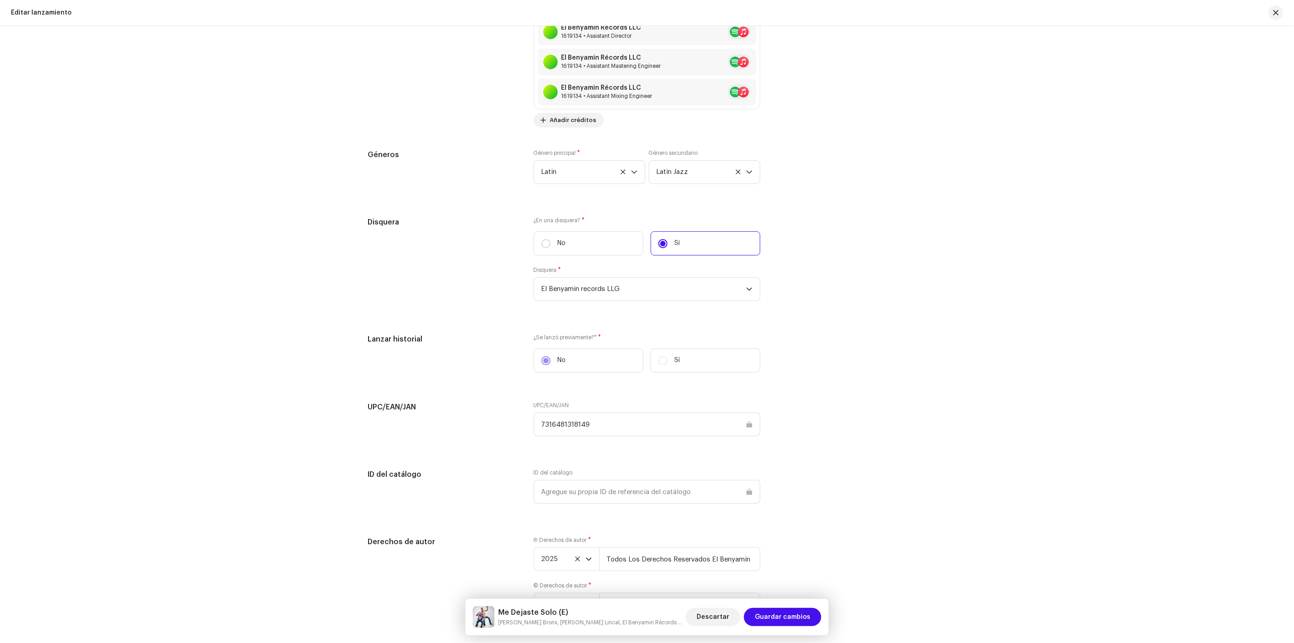
scroll to position [1365, 0]
click at [620, 296] on span "El Benyamin records LLG" at bounding box center [644, 287] width 205 height 23
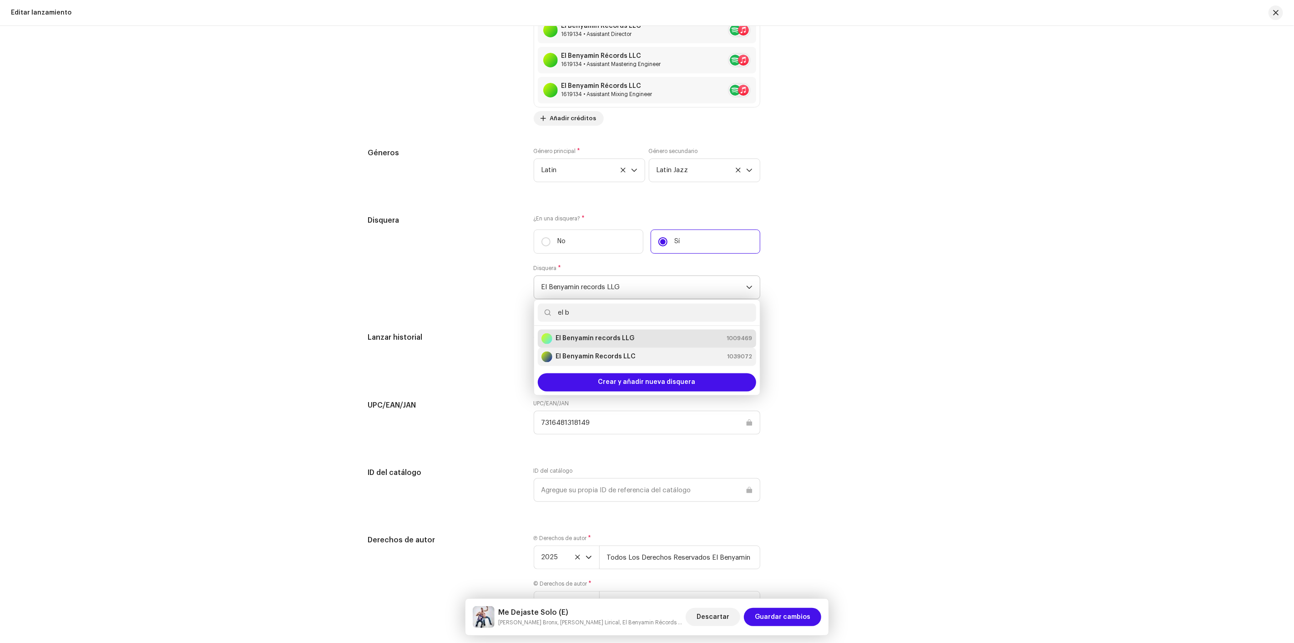
type input "el b"
click at [617, 354] on li "El Benyamin Records LLC 1039072" at bounding box center [647, 357] width 218 height 18
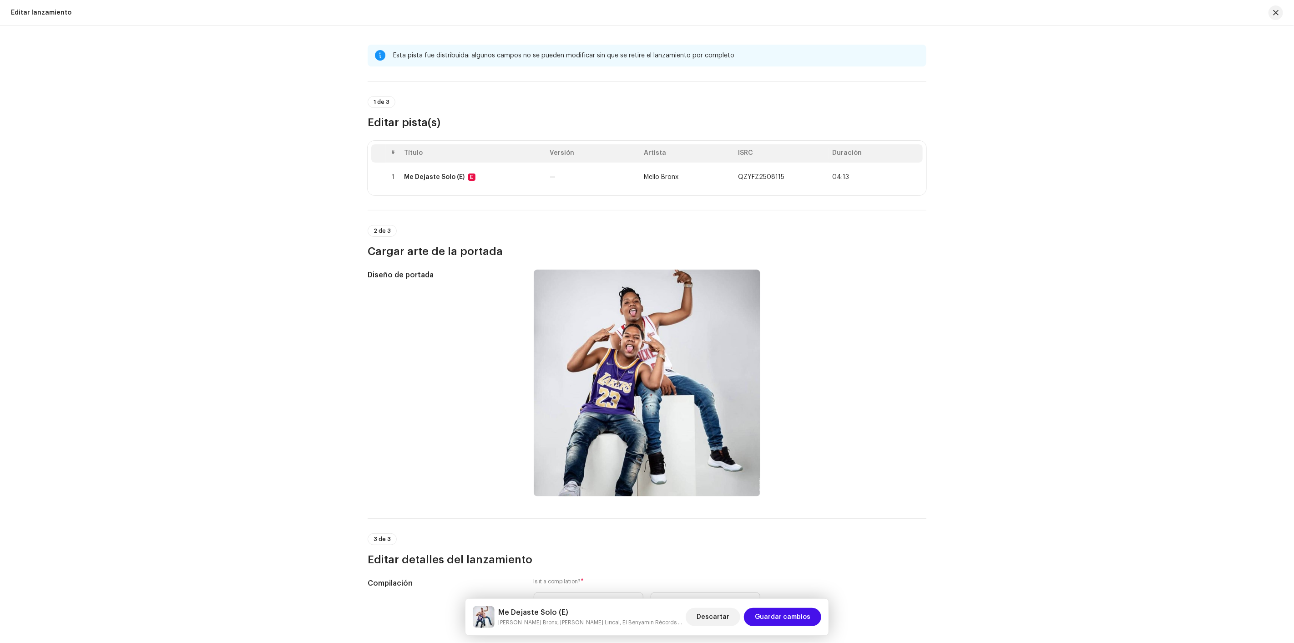
scroll to position [0, 0]
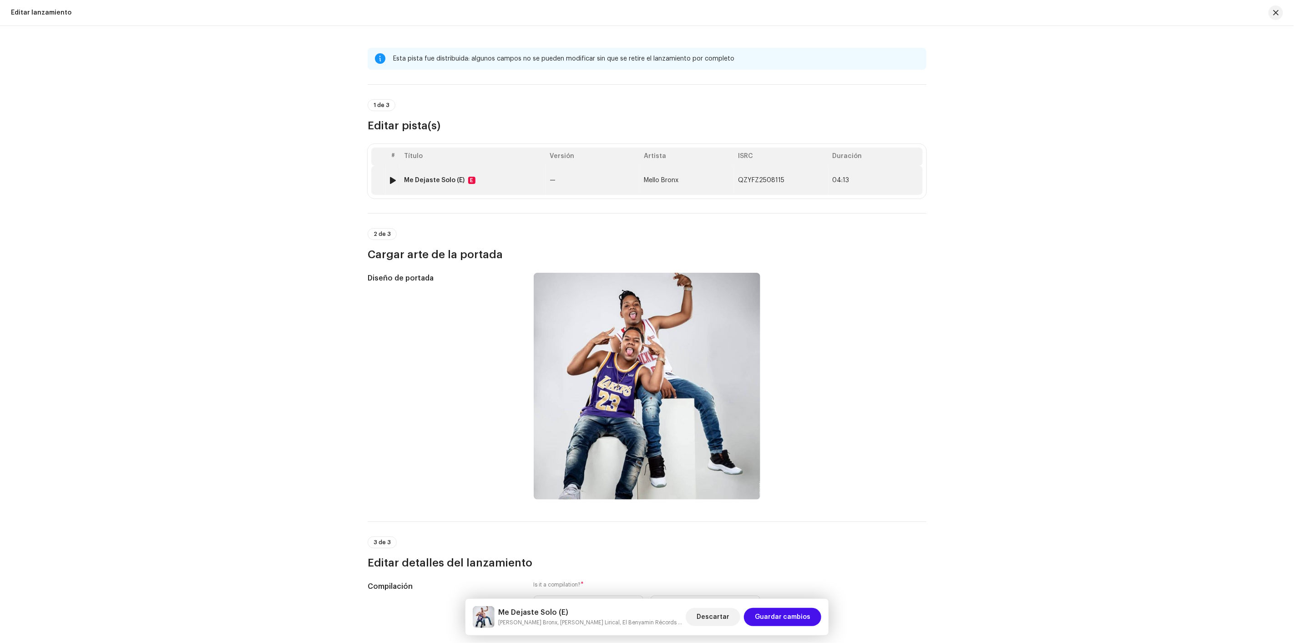
click at [684, 190] on td "Mello Bronx" at bounding box center [687, 180] width 94 height 29
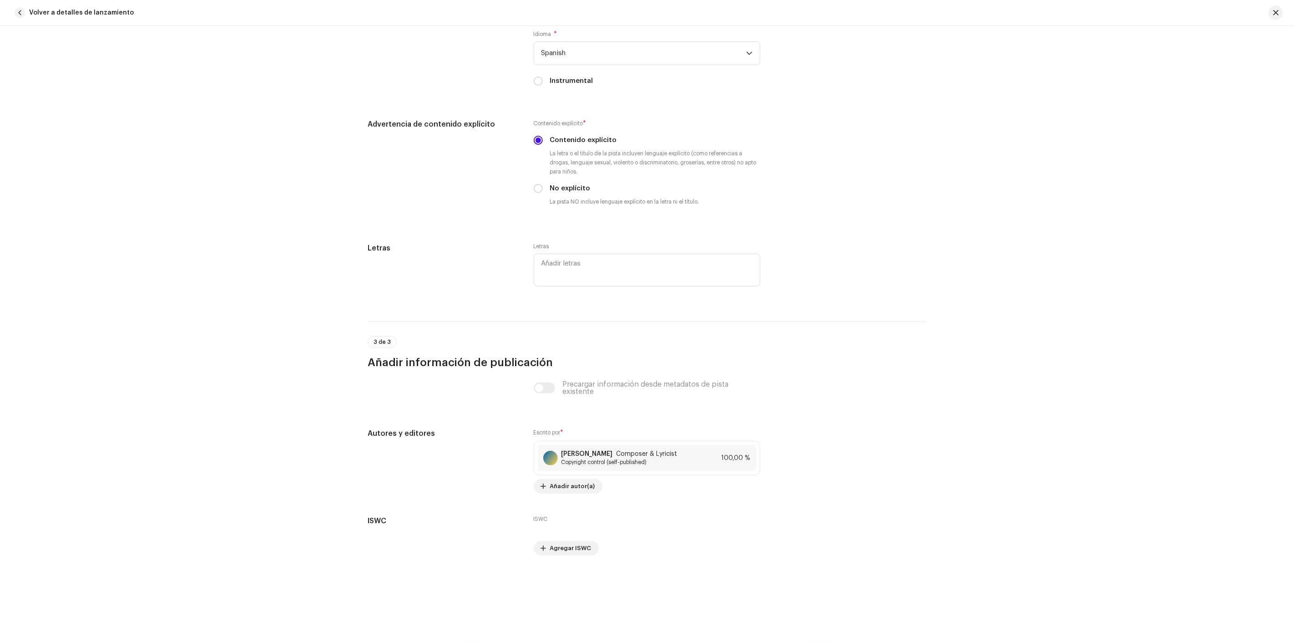
scroll to position [1853, 0]
click at [574, 492] on span "Añadir autor(a)" at bounding box center [572, 486] width 45 height 18
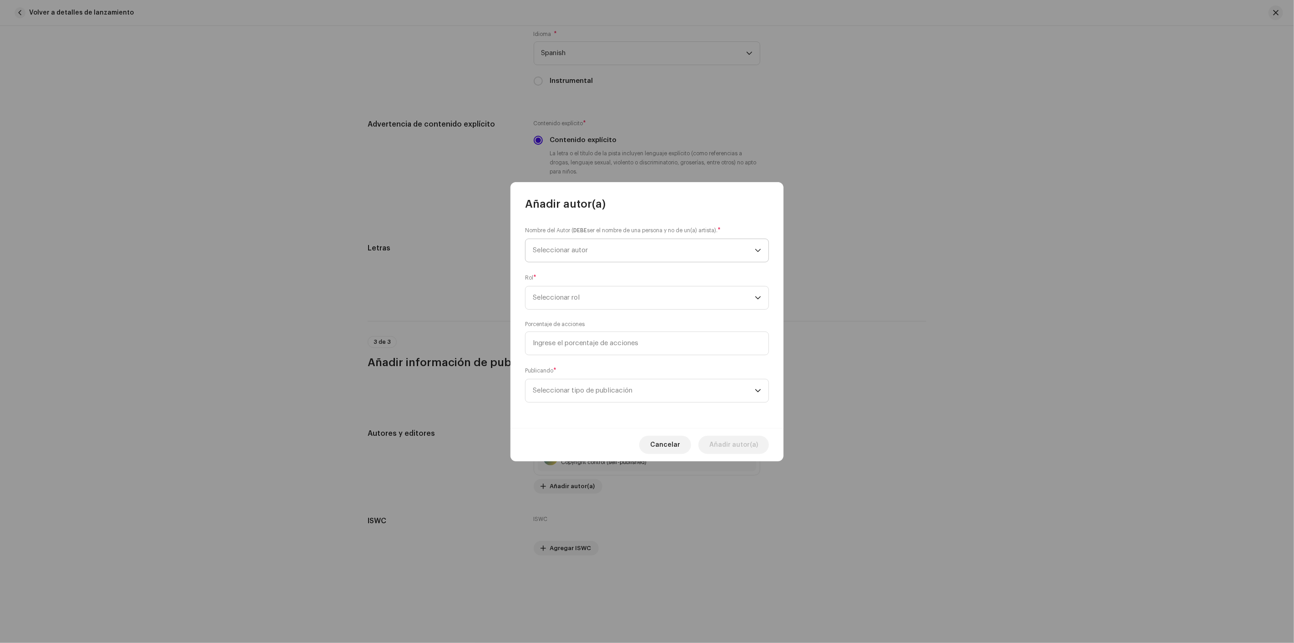
click at [629, 241] on span "Seleccionar autor" at bounding box center [644, 250] width 222 height 23
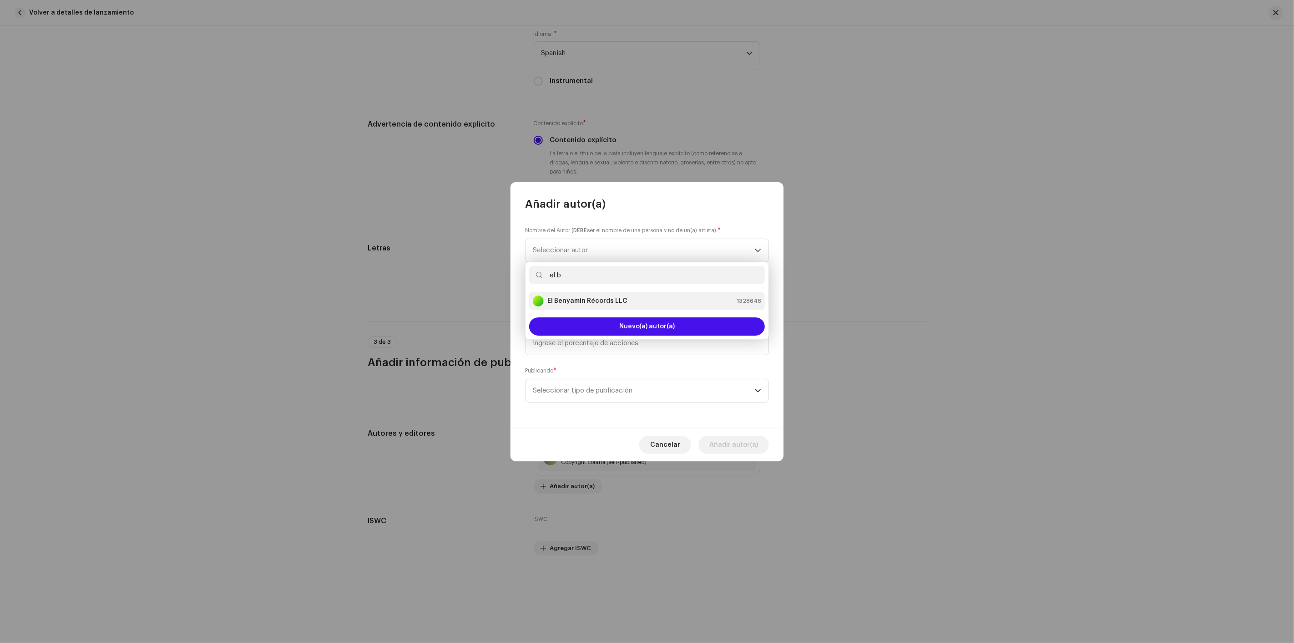
type input "el b"
click at [636, 303] on div "El Benyamin Récords LLC 1328646" at bounding box center [647, 300] width 228 height 11
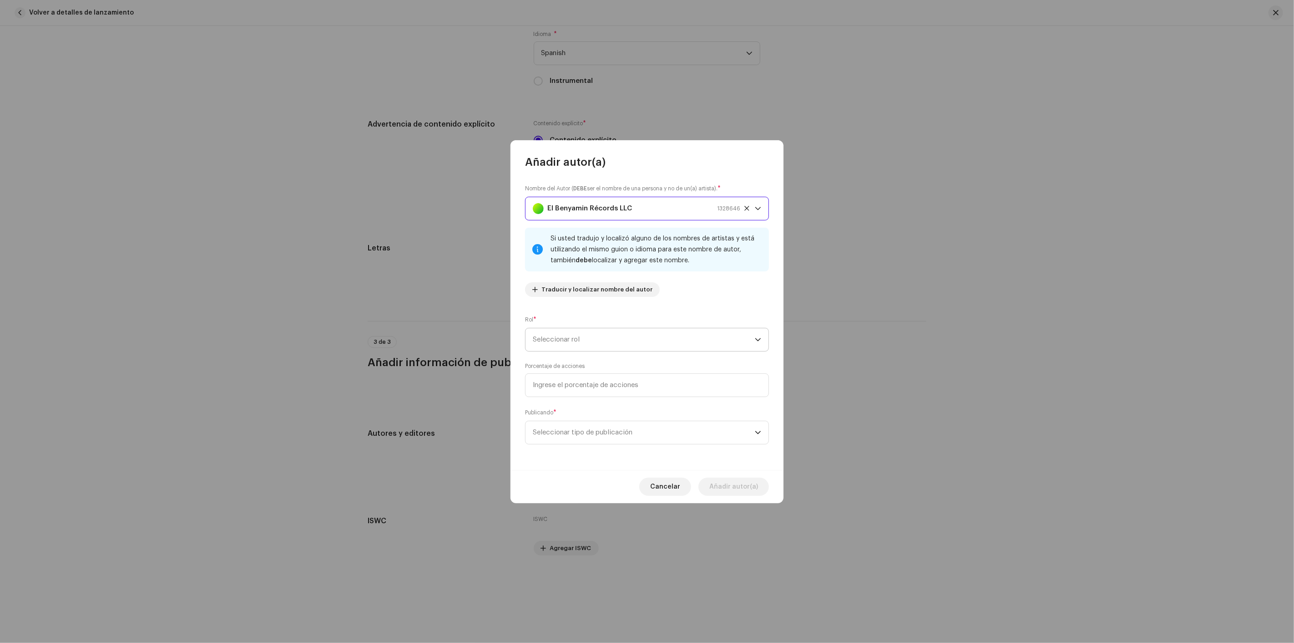
click at [632, 335] on span "Seleccionar rol" at bounding box center [644, 339] width 222 height 23
click at [610, 399] on li "Composer" at bounding box center [647, 400] width 236 height 18
click at [613, 385] on input at bounding box center [647, 385] width 244 height 24
type input "50,00"
click at [620, 434] on span "Seleccionar tipo de publicación" at bounding box center [644, 432] width 222 height 23
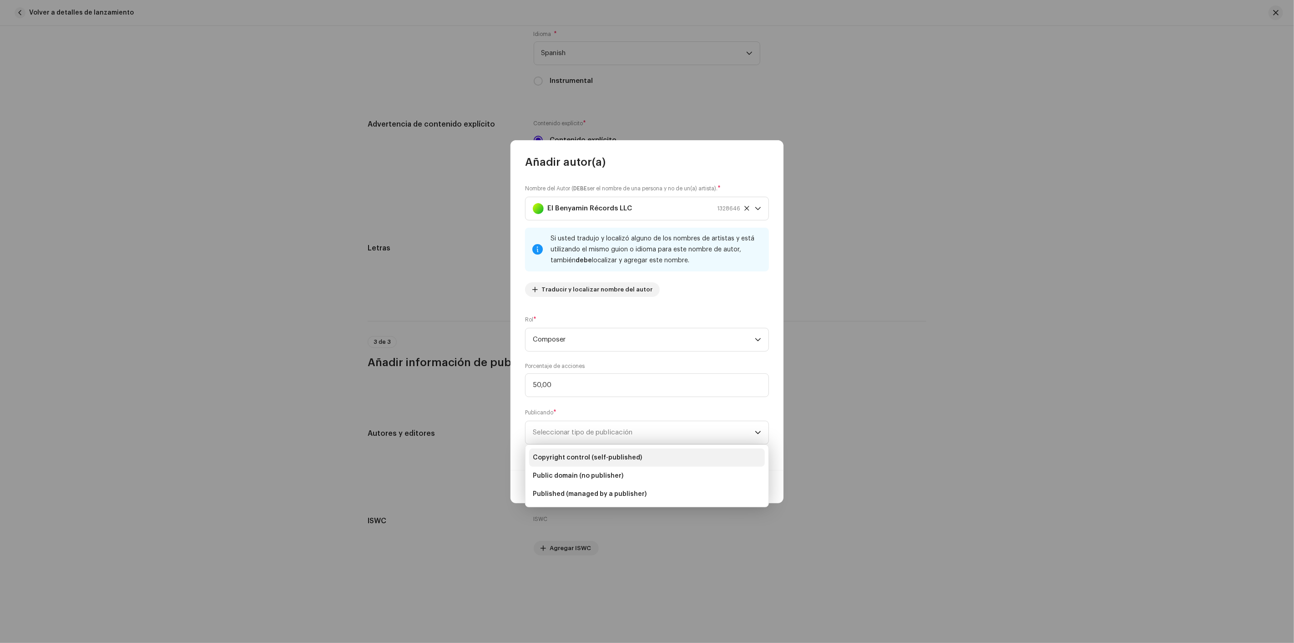
click at [622, 460] on span "Copyright control (self-published)" at bounding box center [587, 457] width 109 height 9
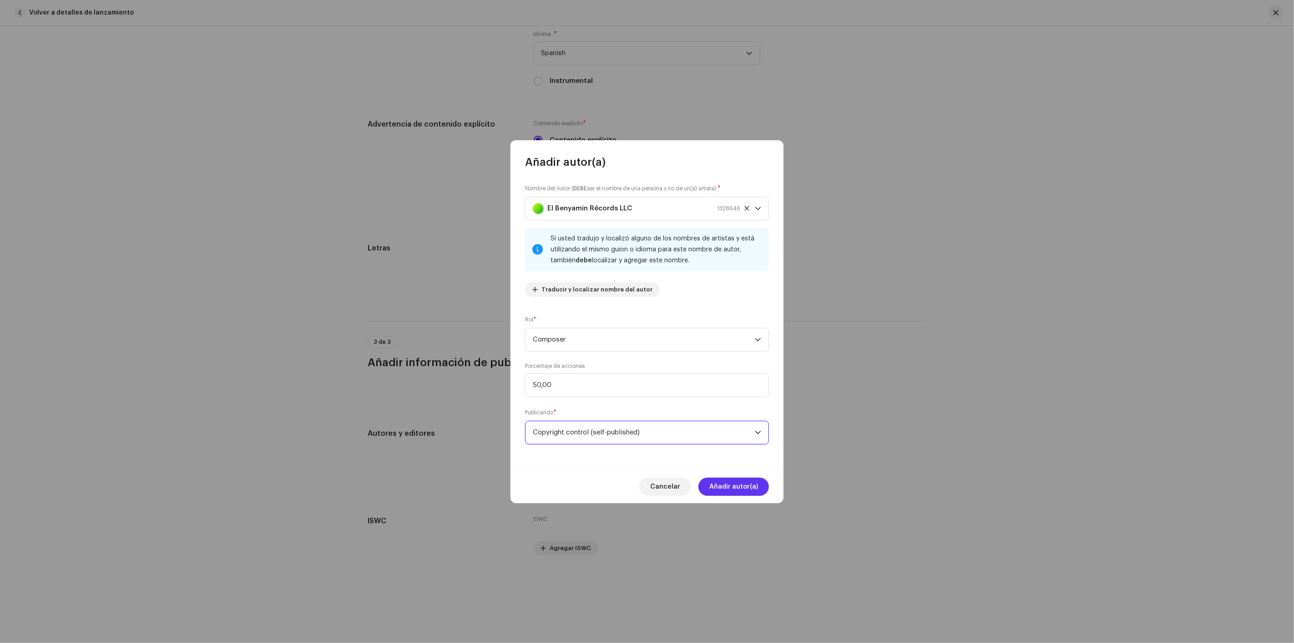
click at [730, 483] on span "Añadir autor(a)" at bounding box center [734, 486] width 49 height 18
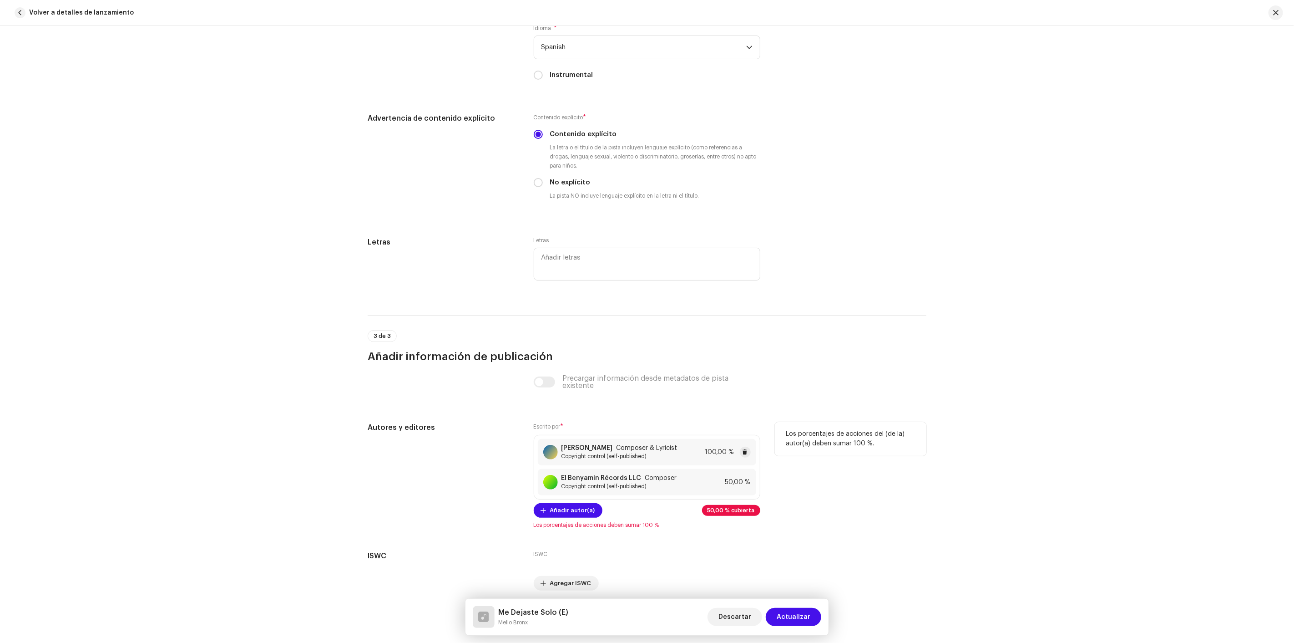
click at [596, 458] on span "Copyright control (self-published)" at bounding box center [620, 455] width 116 height 7
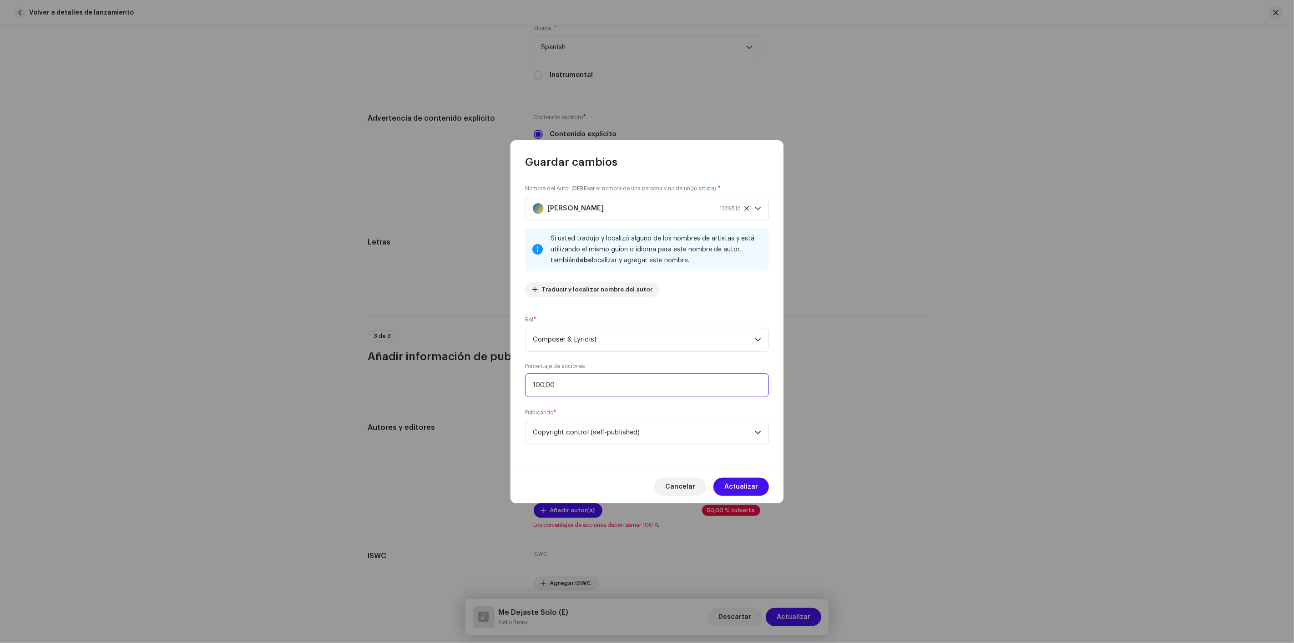
click at [629, 389] on input "100,00" at bounding box center [647, 385] width 244 height 24
type input "50,00"
click at [761, 485] on button "Actualizar" at bounding box center [742, 486] width 56 height 18
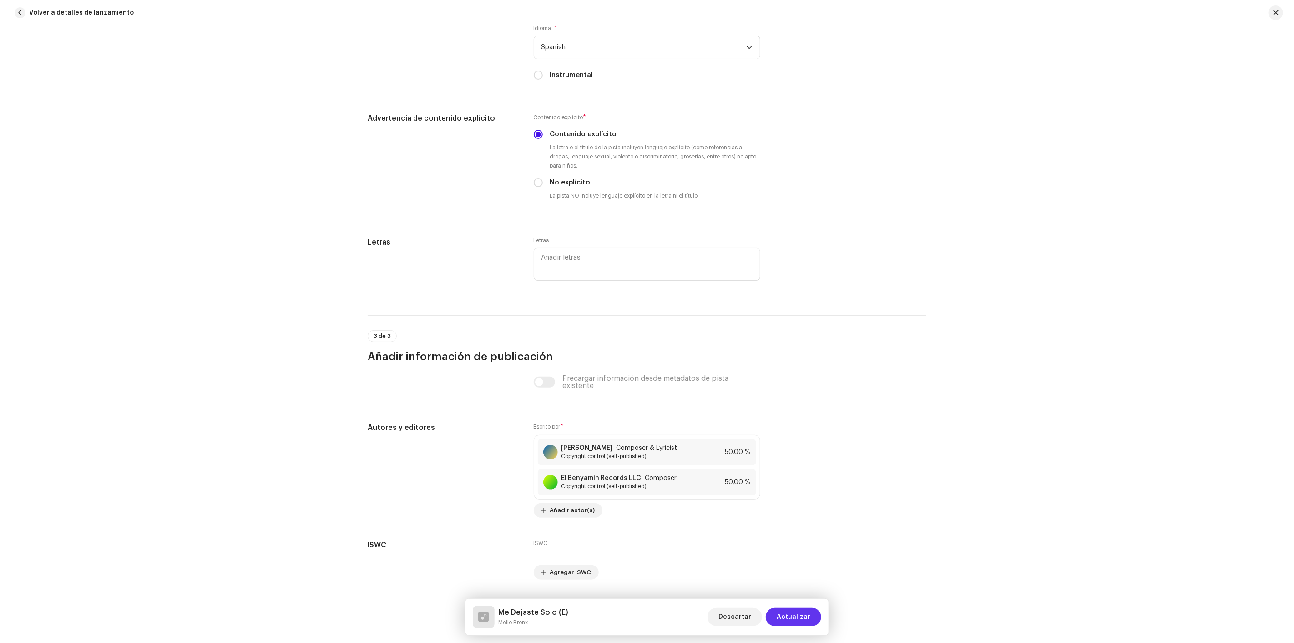
click at [781, 619] on span "Actualizar" at bounding box center [794, 617] width 34 height 18
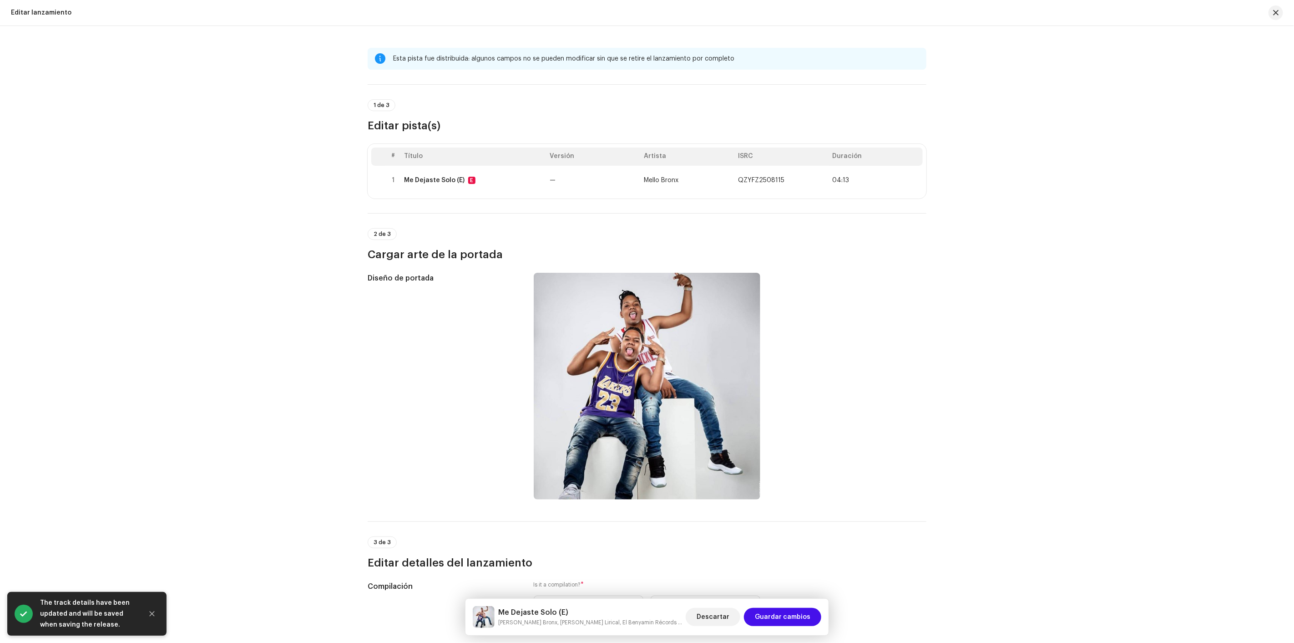
click at [781, 619] on span "Guardar cambios" at bounding box center [783, 617] width 56 height 18
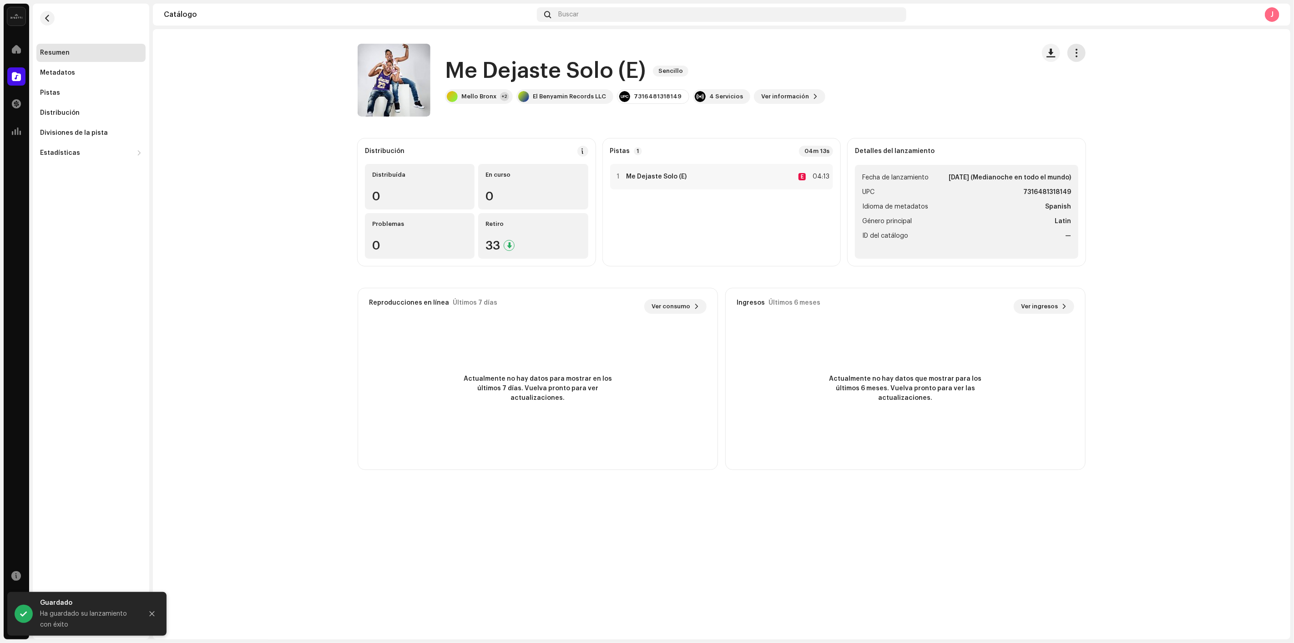
click at [1081, 54] on button "button" at bounding box center [1077, 53] width 18 height 18
click at [1085, 103] on div "Distribuir" at bounding box center [1118, 111] width 92 height 18
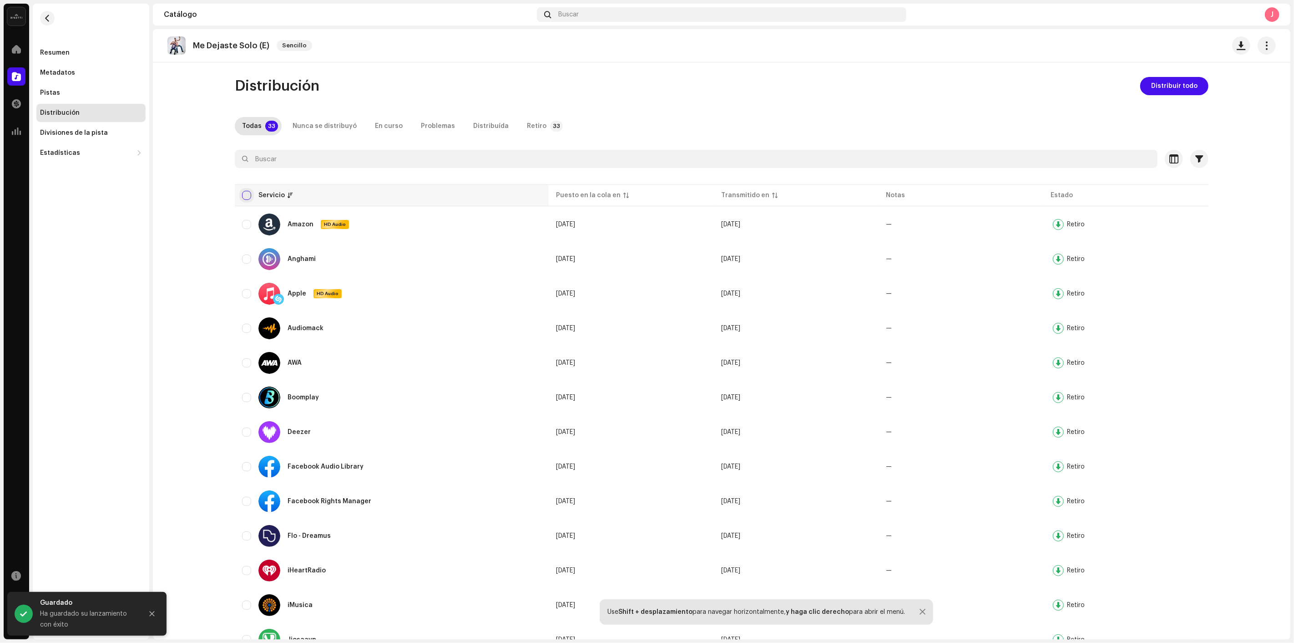
click at [243, 193] on input "checkbox" at bounding box center [246, 195] width 9 height 9
checkbox input "true"
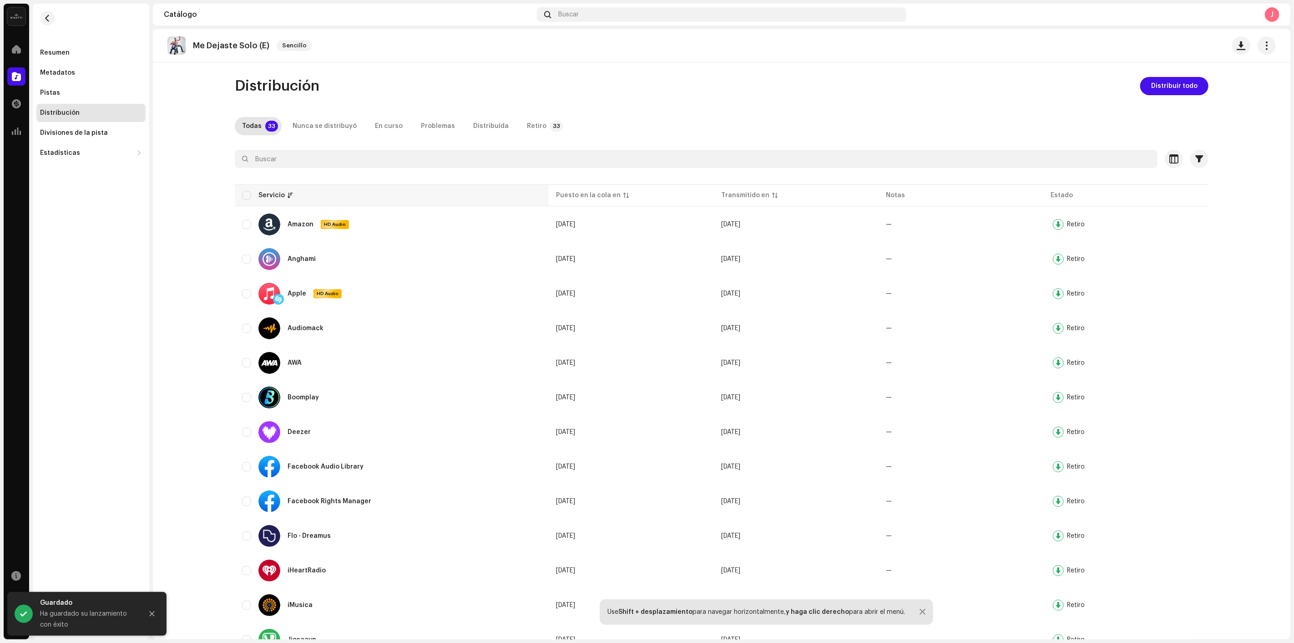
checkbox input "true"
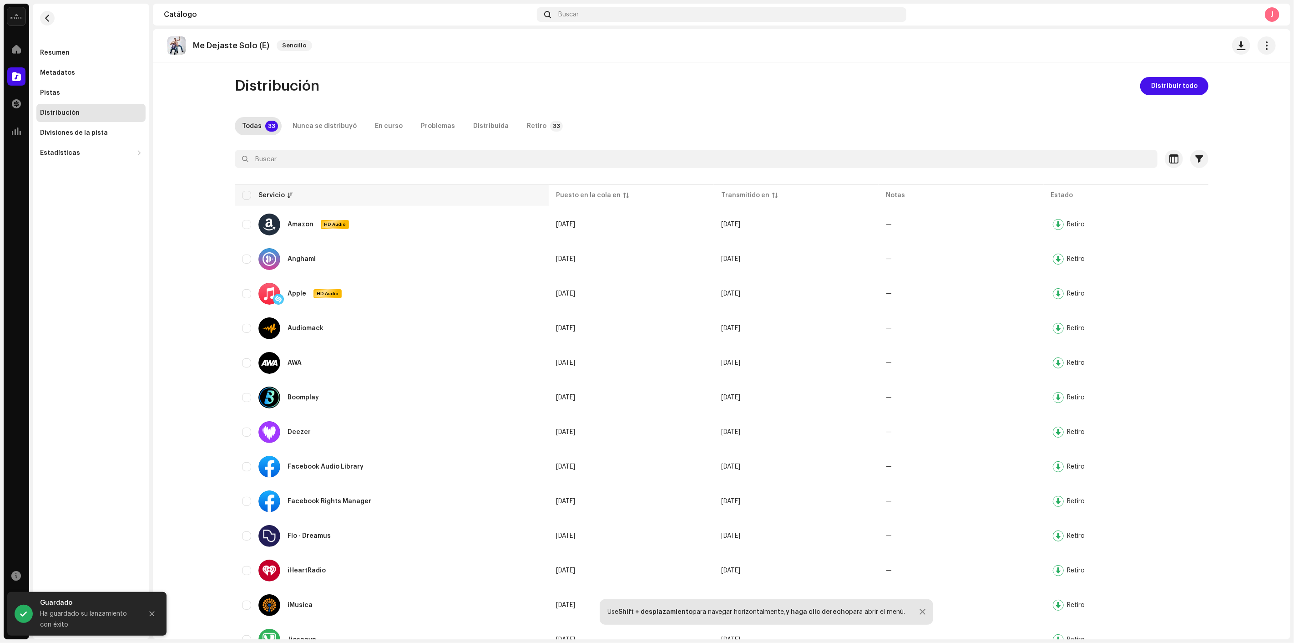
checkbox input "true"
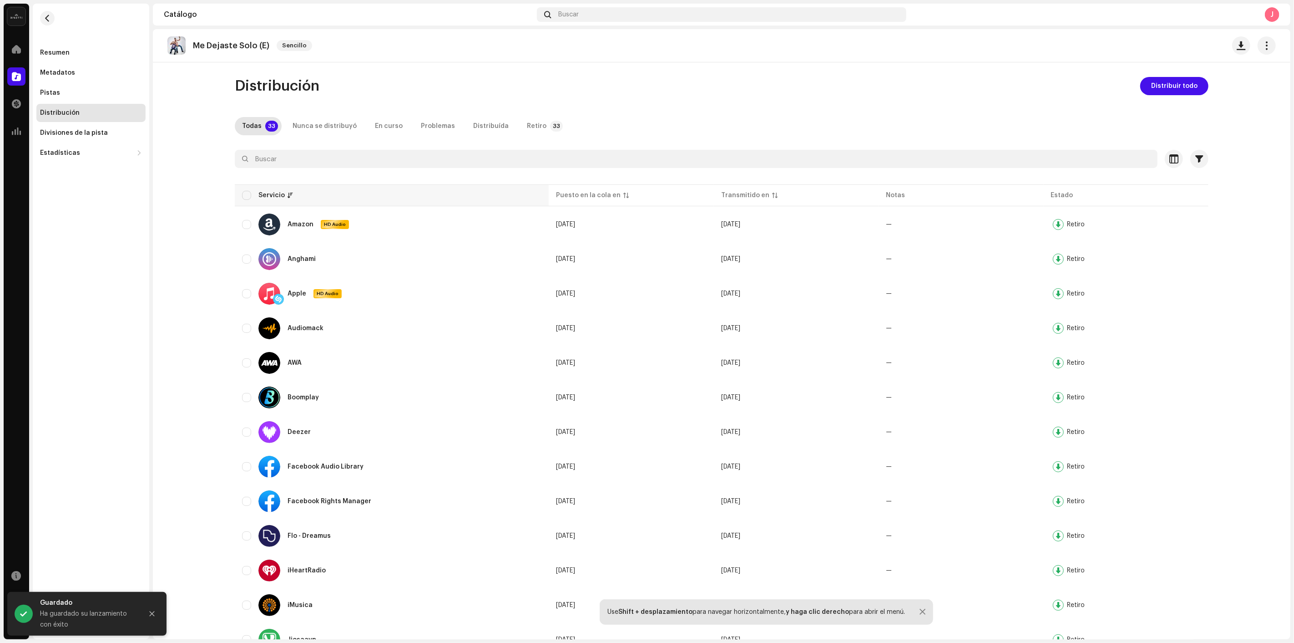
checkbox input "true"
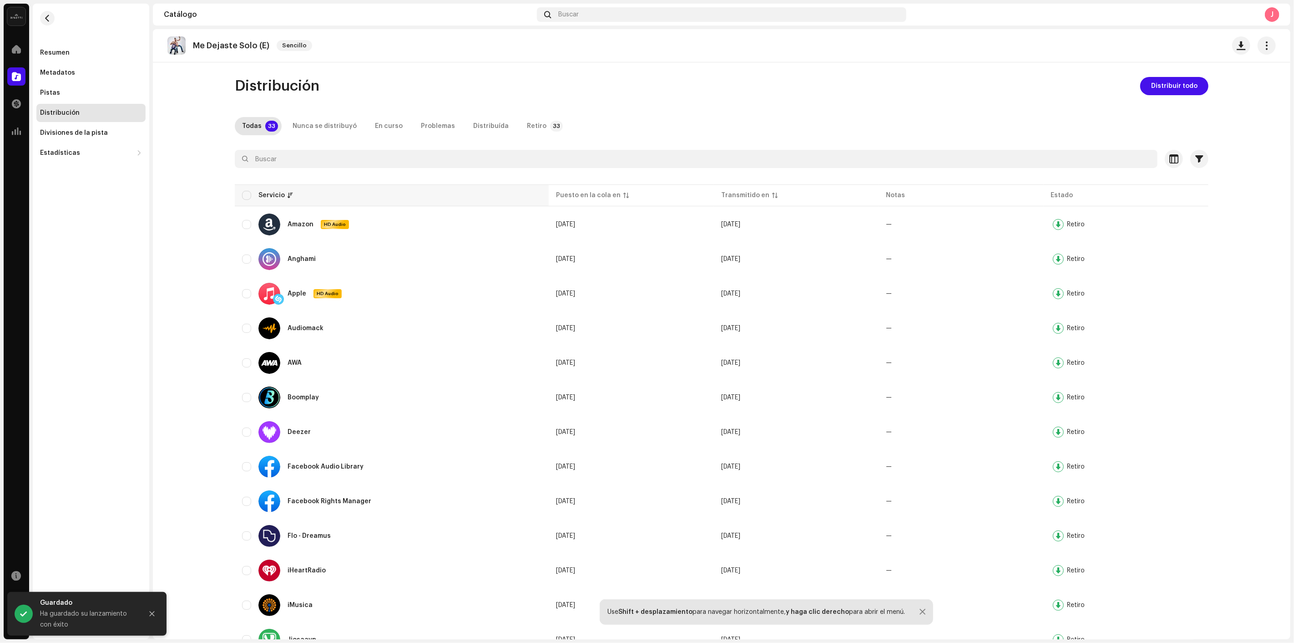
checkbox input "true"
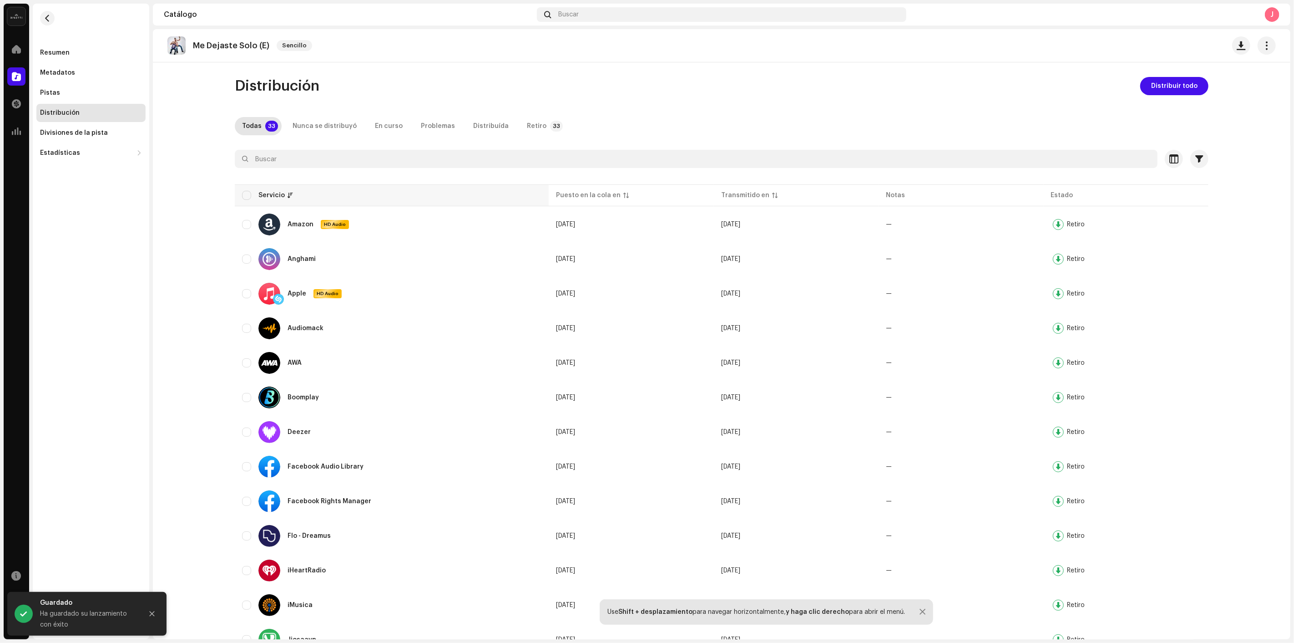
checkbox input "true"
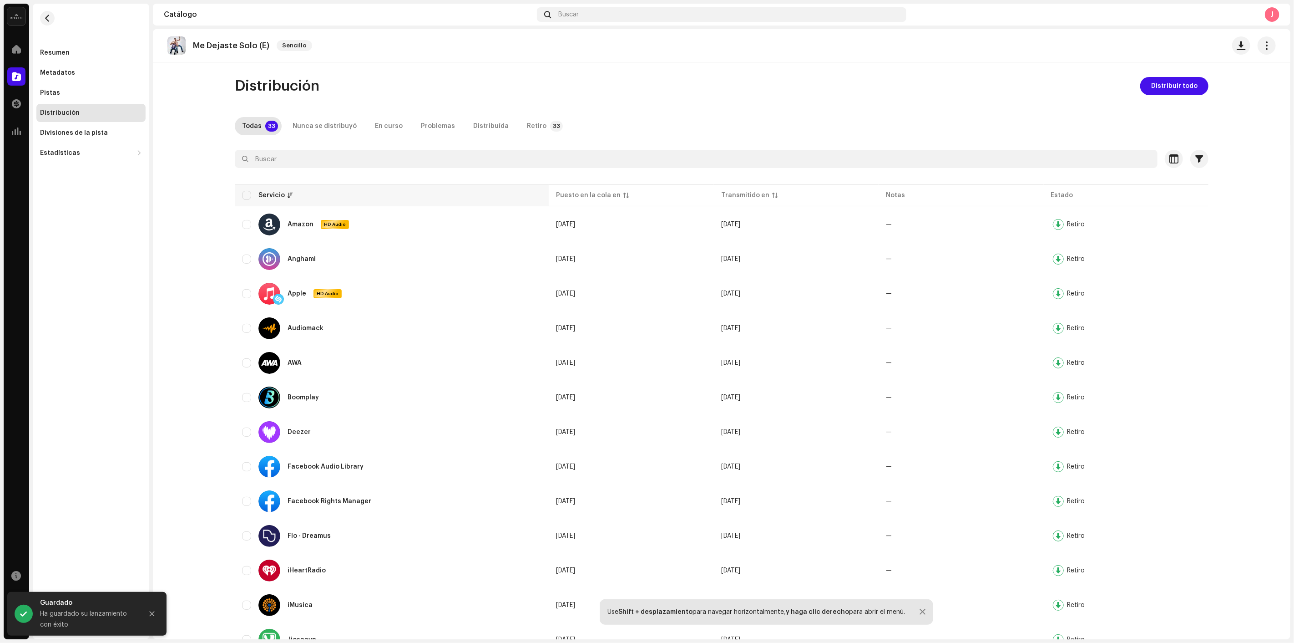
checkbox input "true"
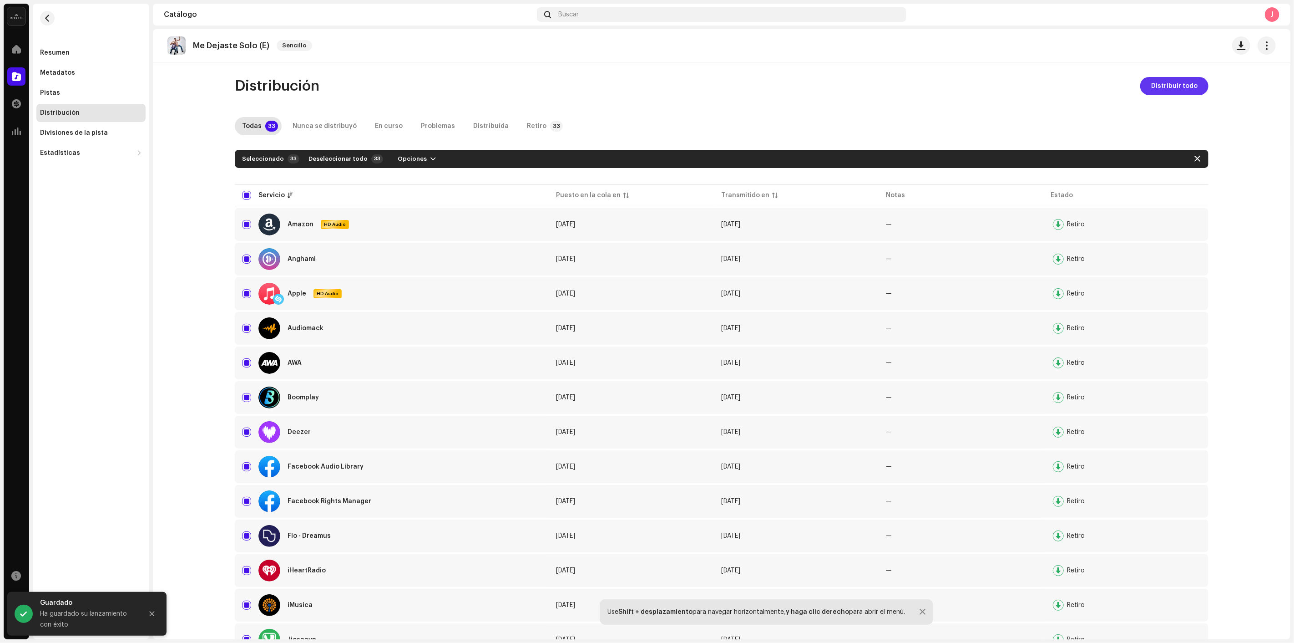
click at [1145, 83] on button "Distribuir todo" at bounding box center [1174, 86] width 68 height 18
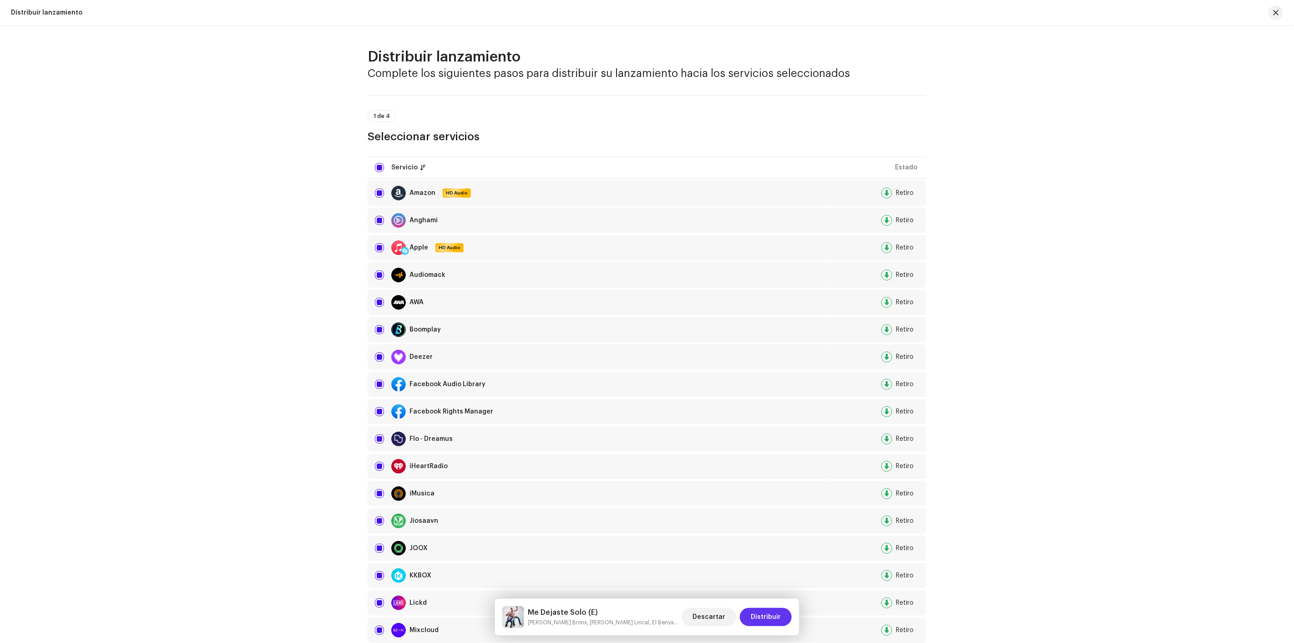
click at [770, 614] on span "Distribuir" at bounding box center [766, 617] width 30 height 18
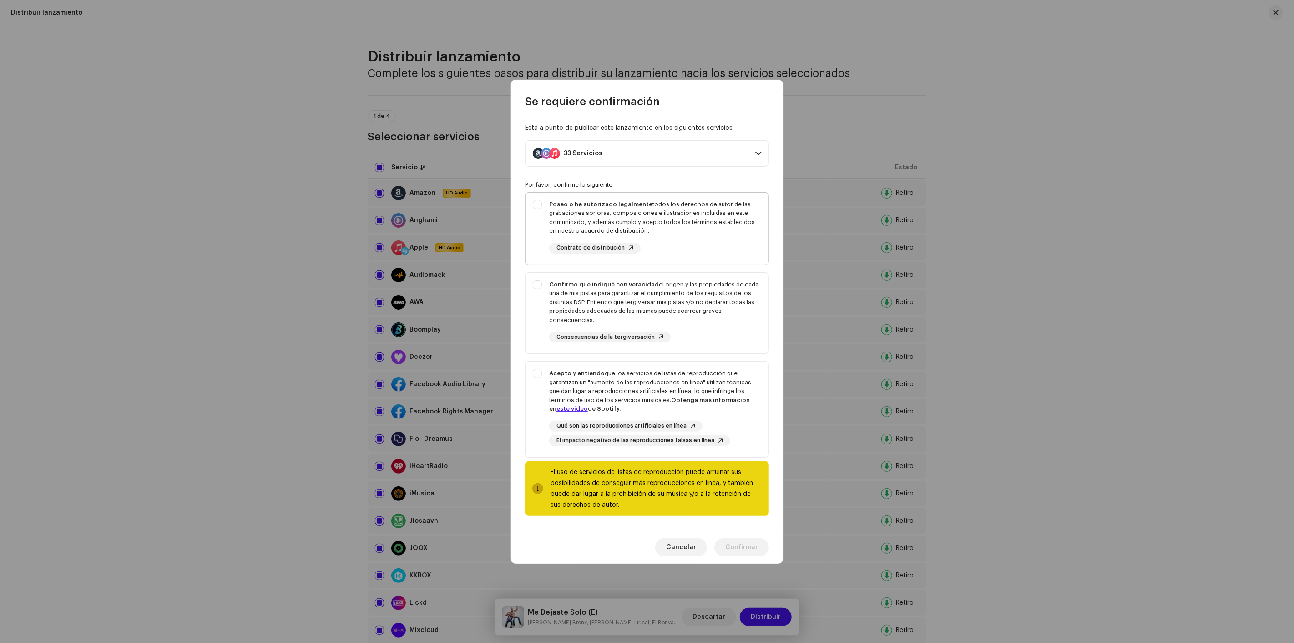
click at [720, 249] on div "Poseo o he autorizado legalmente todos los derechos de autor de las grabaciones…" at bounding box center [655, 227] width 212 height 54
checkbox input "true"
click at [735, 301] on div "Confirmo que indiqué con veracidad el origen y las propiedades de cada una de m…" at bounding box center [655, 302] width 212 height 45
checkbox input "true"
click at [733, 391] on div "Acepto y entiendo que los servicios de listas de reproducción que garantizan un…" at bounding box center [655, 391] width 212 height 45
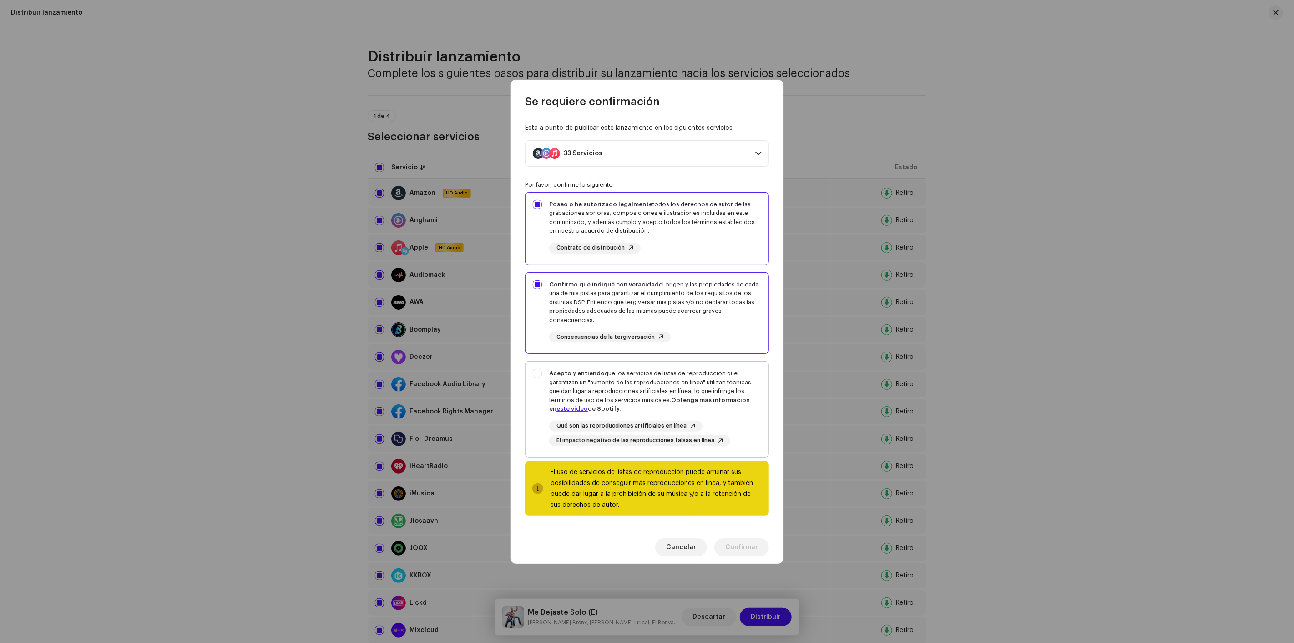
checkbox input "true"
click at [730, 547] on span "Confirmar" at bounding box center [741, 547] width 33 height 18
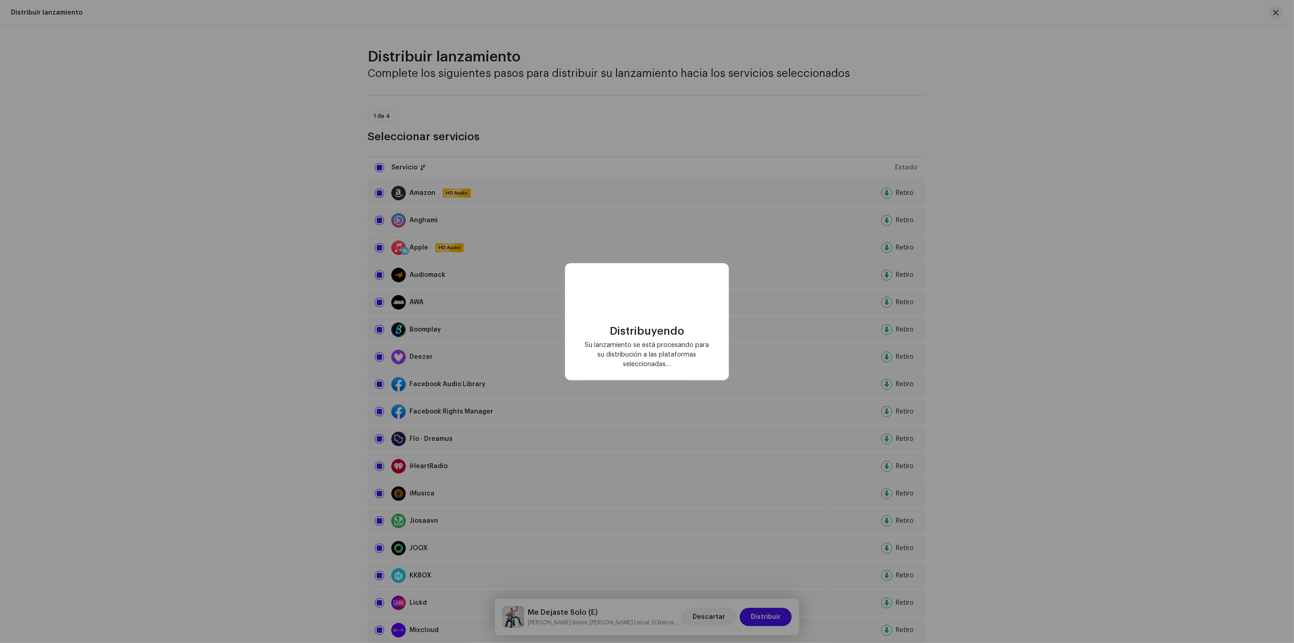
checkbox input "false"
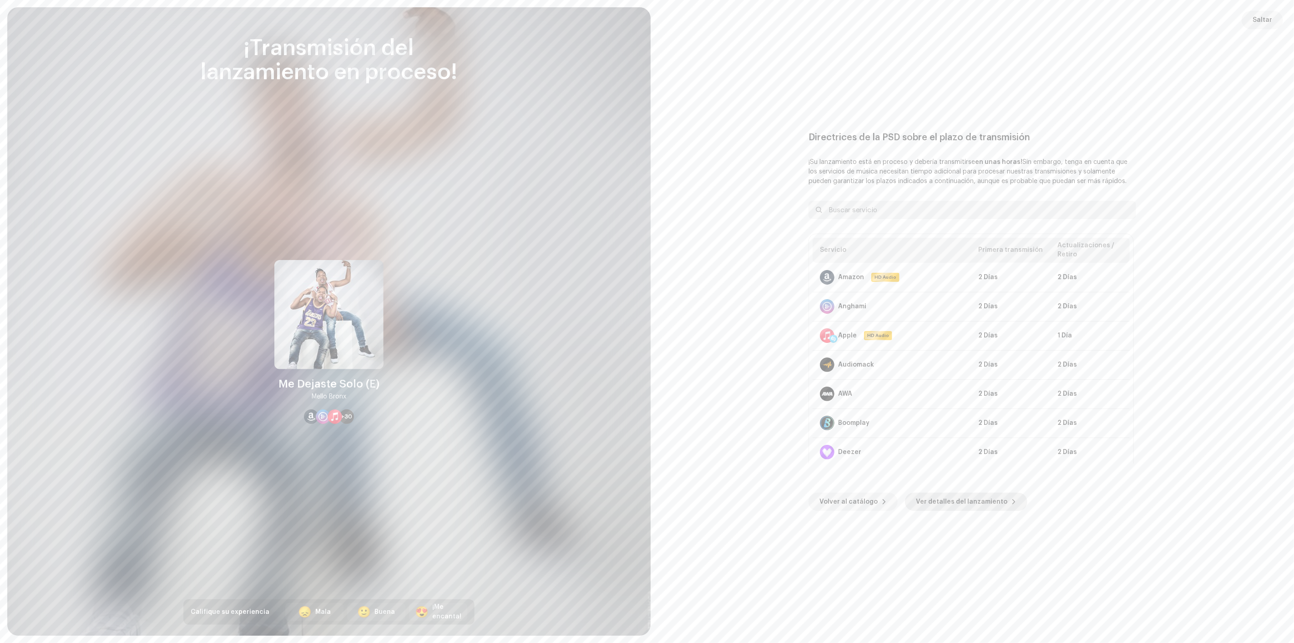
click at [917, 497] on span "Ver detalles del lanzamiento" at bounding box center [961, 501] width 91 height 18
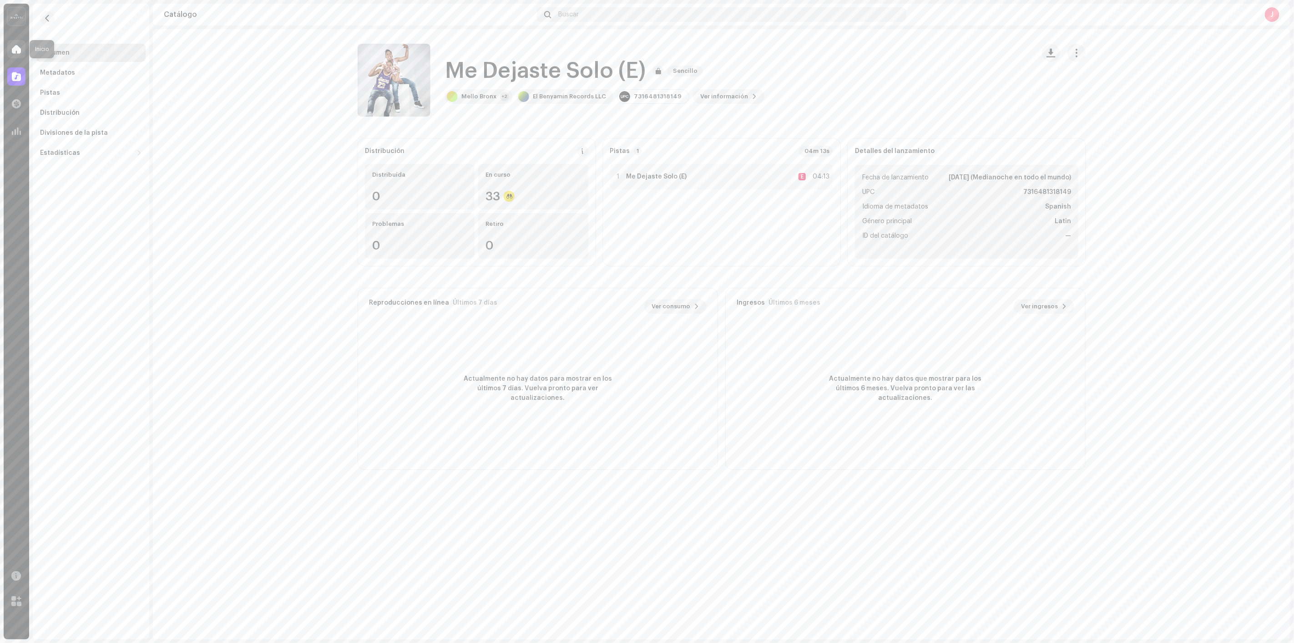
click at [19, 46] on span at bounding box center [16, 49] width 9 height 7
